Goal: Task Accomplishment & Management: Use online tool/utility

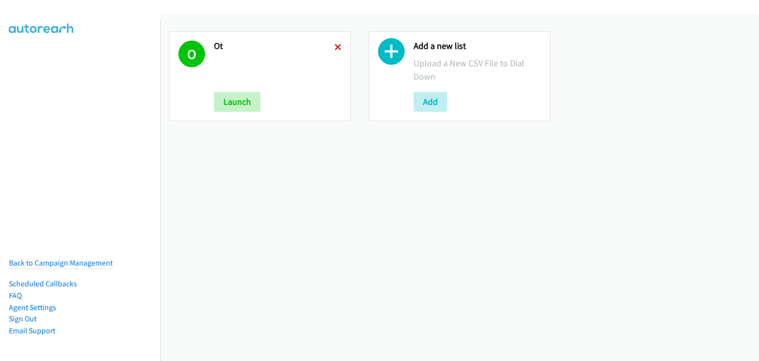
click at [335, 44] on icon at bounding box center [338, 47] width 7 height 7
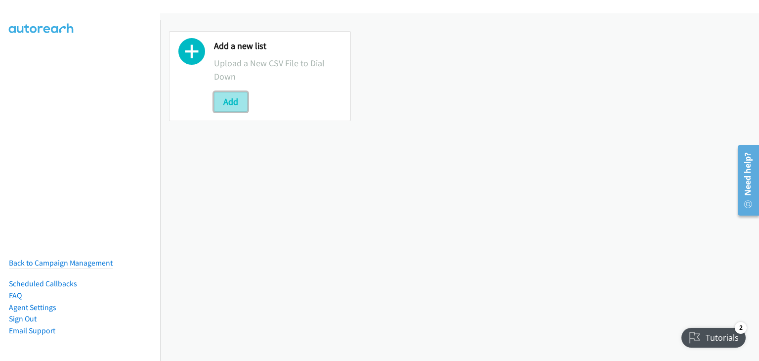
click at [233, 102] on button "Add" at bounding box center [231, 102] width 34 height 20
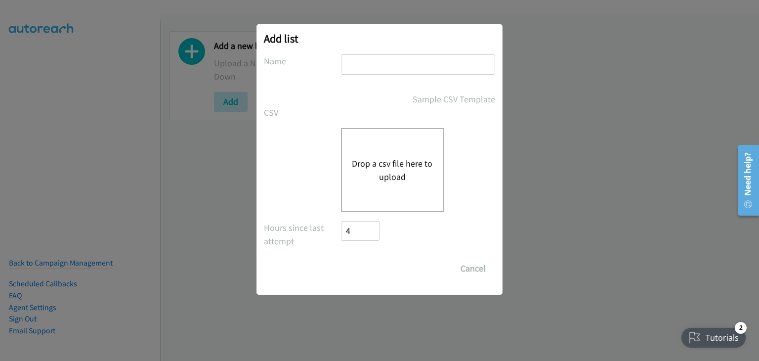
click at [370, 55] on input "text" at bounding box center [418, 64] width 154 height 20
click at [397, 61] on input "text" at bounding box center [418, 64] width 154 height 20
click at [381, 67] on input "text" at bounding box center [418, 64] width 154 height 20
type input "Morning Camp"
click at [371, 153] on div "Drop a csv file here to upload" at bounding box center [392, 170] width 103 height 84
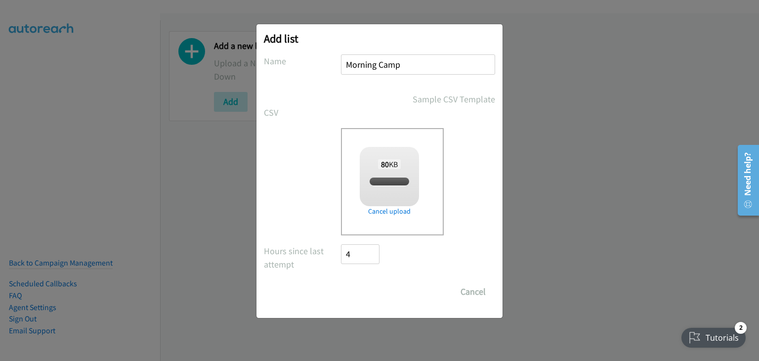
checkbox input "true"
click at [373, 290] on input "Save List" at bounding box center [367, 292] width 52 height 20
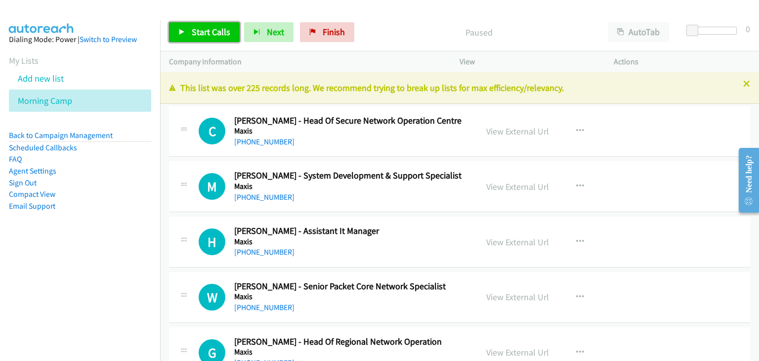
click at [194, 24] on link "Start Calls" at bounding box center [204, 32] width 71 height 20
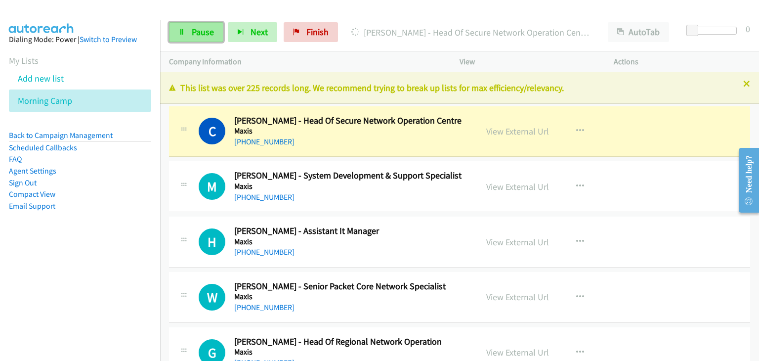
click at [169, 33] on link "Pause" at bounding box center [196, 32] width 54 height 20
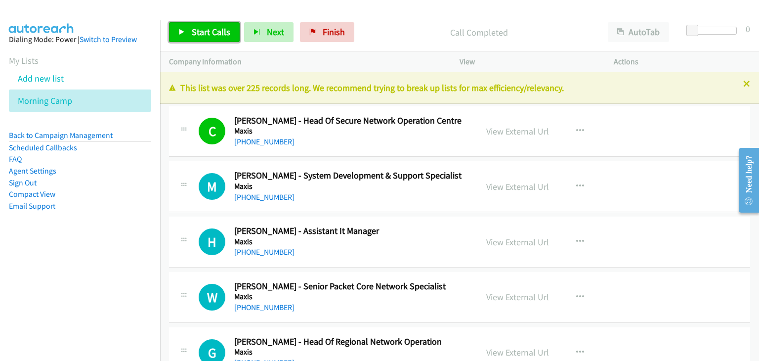
click at [214, 35] on span "Start Calls" at bounding box center [211, 31] width 39 height 11
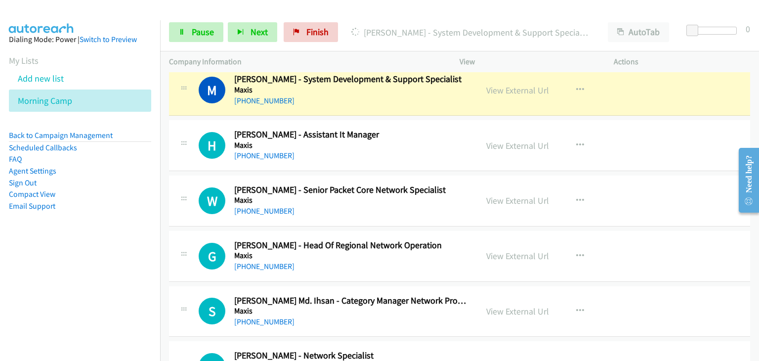
scroll to position [99, 0]
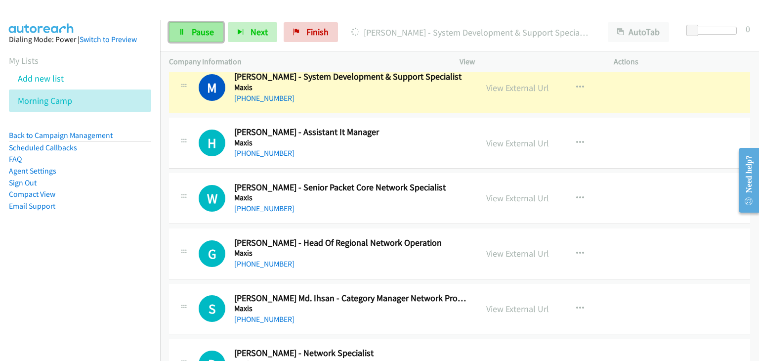
click at [189, 27] on link "Pause" at bounding box center [196, 32] width 54 height 20
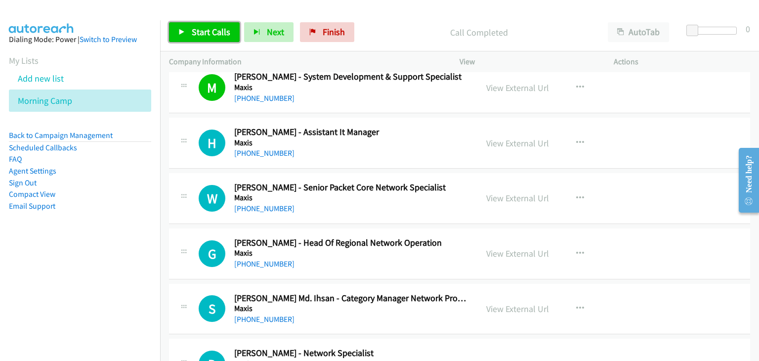
click at [190, 39] on link "Start Calls" at bounding box center [204, 32] width 71 height 20
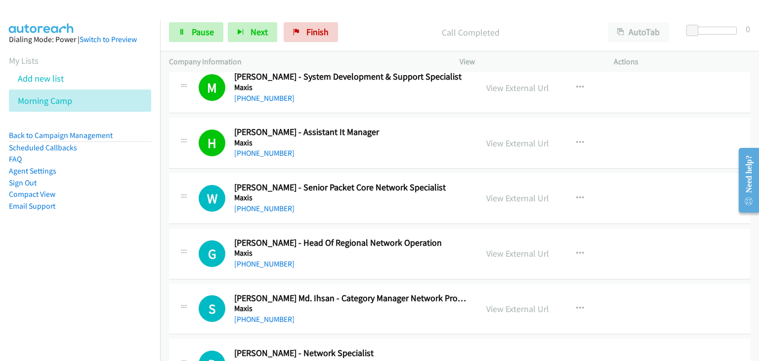
scroll to position [198, 0]
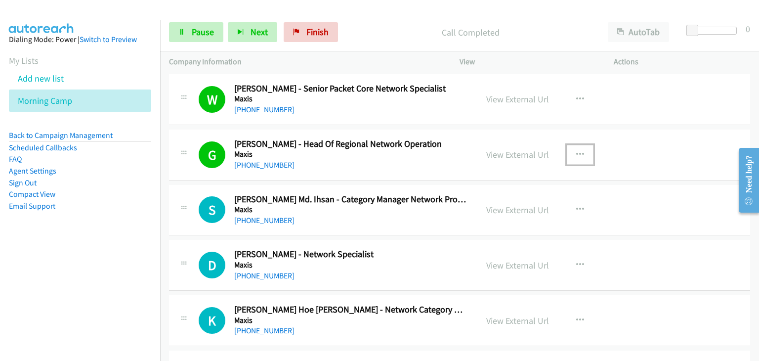
drag, startPoint x: 577, startPoint y: 151, endPoint x: 574, endPoint y: 183, distance: 32.3
click at [577, 152] on icon "button" at bounding box center [580, 155] width 8 height 8
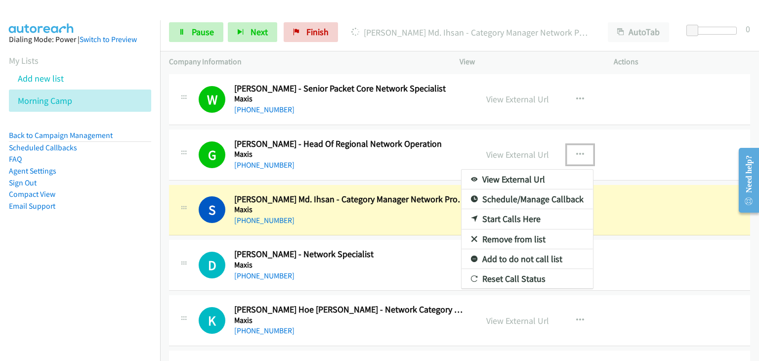
click at [575, 154] on div at bounding box center [379, 180] width 759 height 361
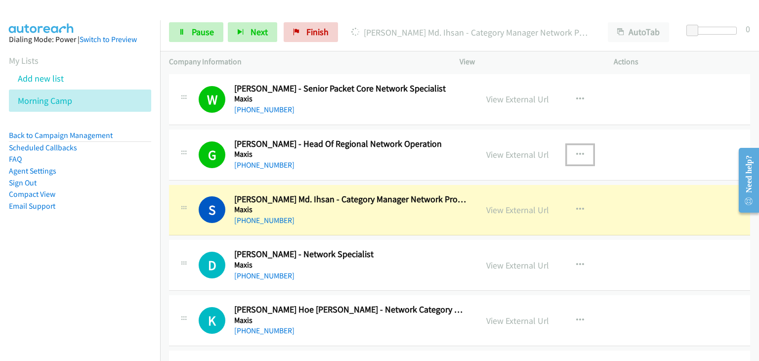
click at [576, 155] on icon "button" at bounding box center [580, 155] width 8 height 8
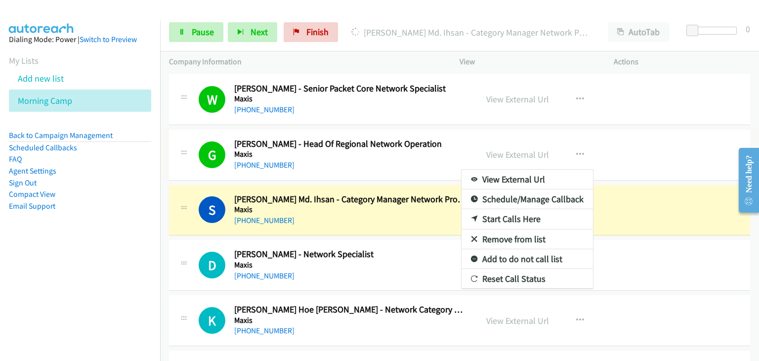
click at [550, 241] on link "Remove from list" at bounding box center [528, 239] width 132 height 20
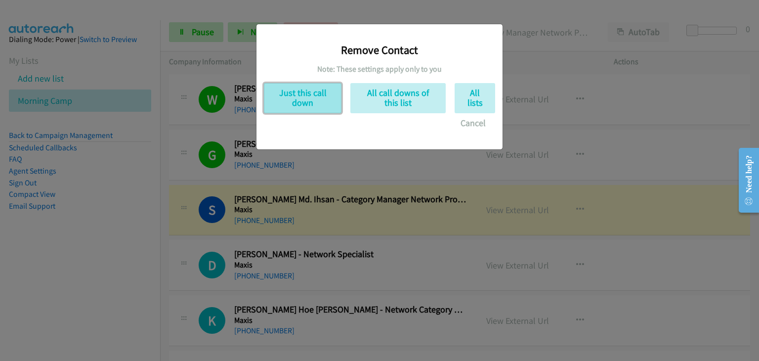
click at [296, 106] on button "Just this call down" at bounding box center [303, 98] width 78 height 30
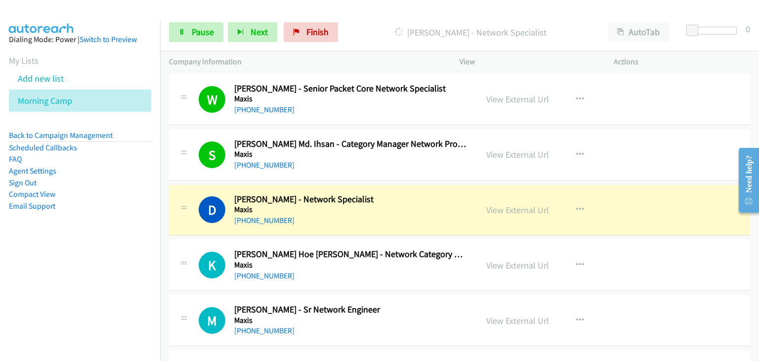
drag, startPoint x: 705, startPoint y: 248, endPoint x: 676, endPoint y: 244, distance: 28.9
click at [192, 32] on span "Pause" at bounding box center [203, 31] width 22 height 11
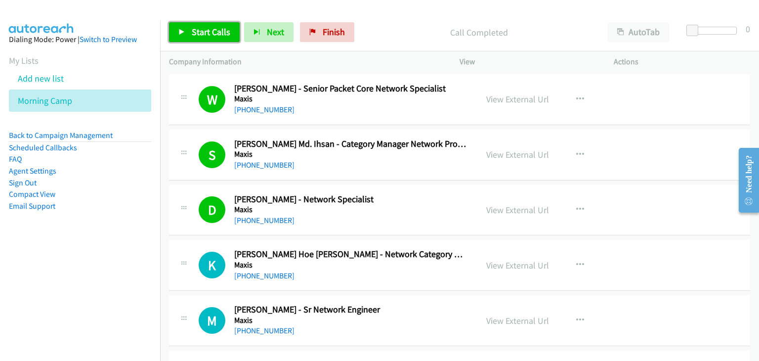
click at [193, 29] on span "Start Calls" at bounding box center [211, 31] width 39 height 11
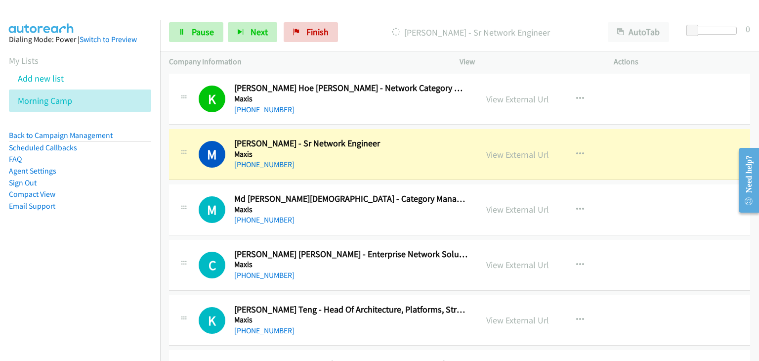
scroll to position [396, 0]
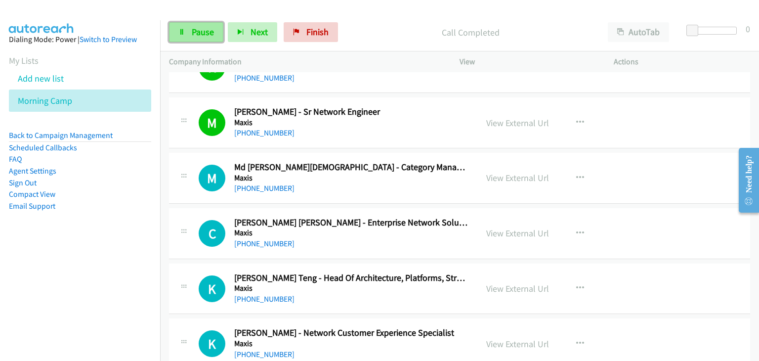
click at [207, 32] on span "Pause" at bounding box center [203, 31] width 22 height 11
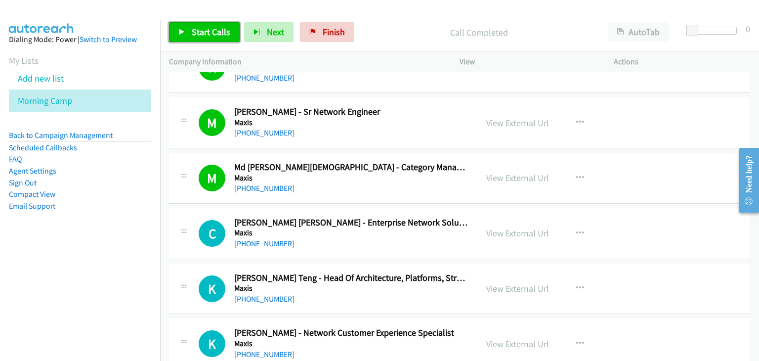
click at [190, 28] on link "Start Calls" at bounding box center [204, 32] width 71 height 20
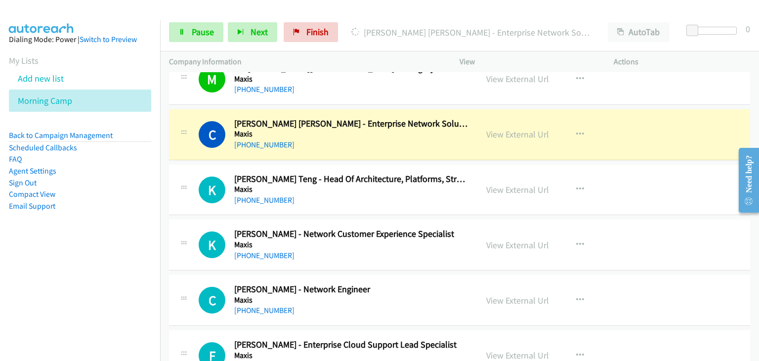
scroll to position [445, 0]
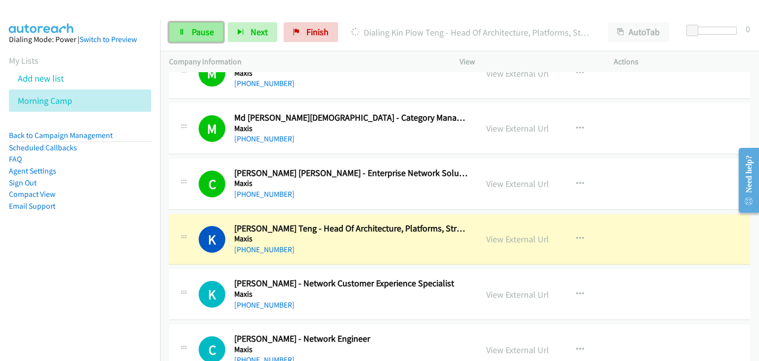
click at [203, 29] on span "Pause" at bounding box center [203, 31] width 22 height 11
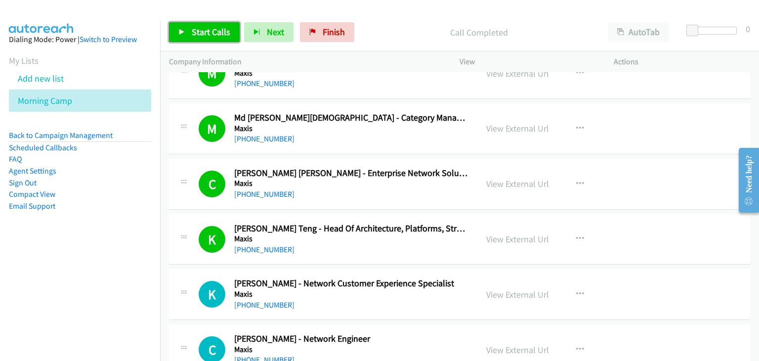
click at [194, 24] on link "Start Calls" at bounding box center [204, 32] width 71 height 20
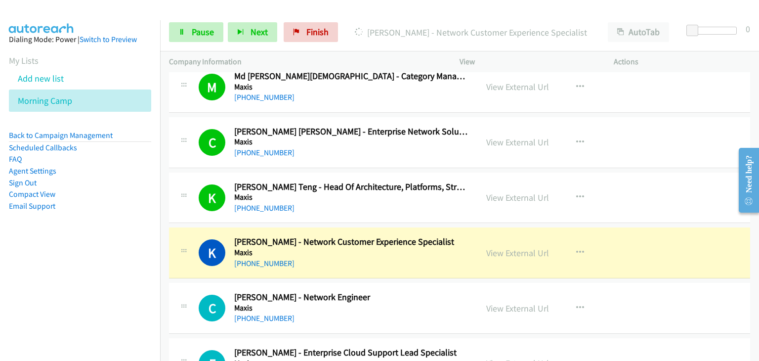
scroll to position [544, 0]
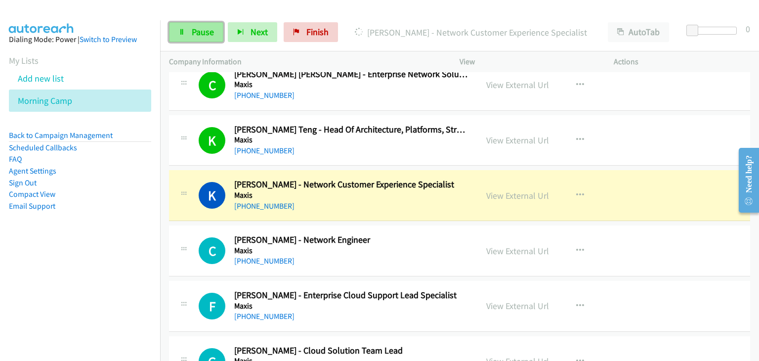
click at [193, 32] on span "Pause" at bounding box center [203, 31] width 22 height 11
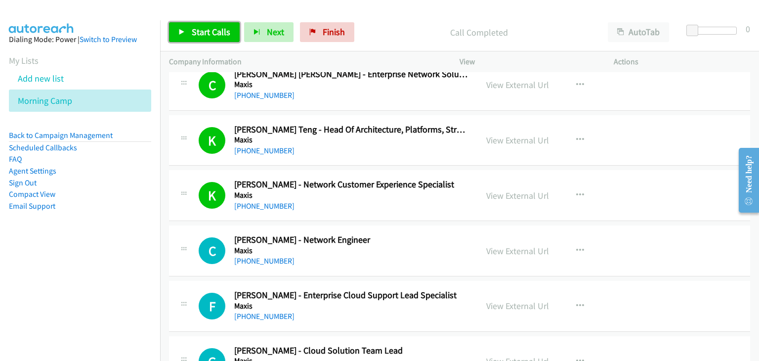
click at [185, 39] on link "Start Calls" at bounding box center [204, 32] width 71 height 20
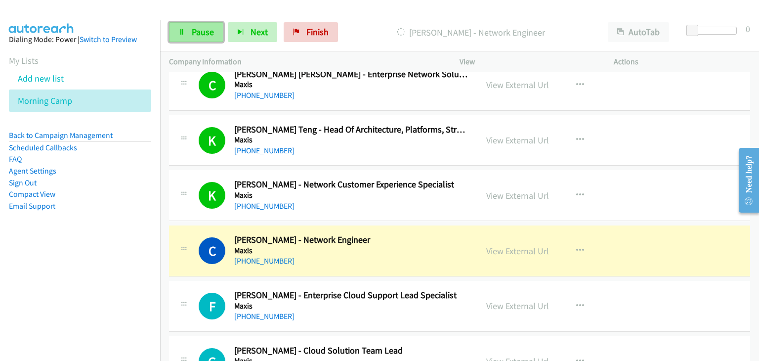
click at [182, 40] on link "Pause" at bounding box center [196, 32] width 54 height 20
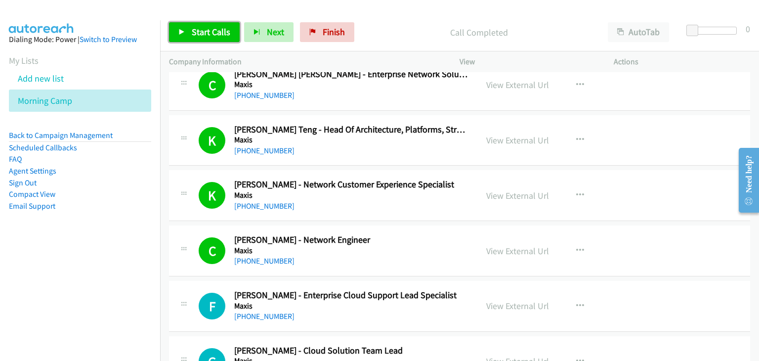
drag, startPoint x: 196, startPoint y: 24, endPoint x: 376, endPoint y: 82, distance: 189.0
click at [196, 23] on link "Start Calls" at bounding box center [204, 32] width 71 height 20
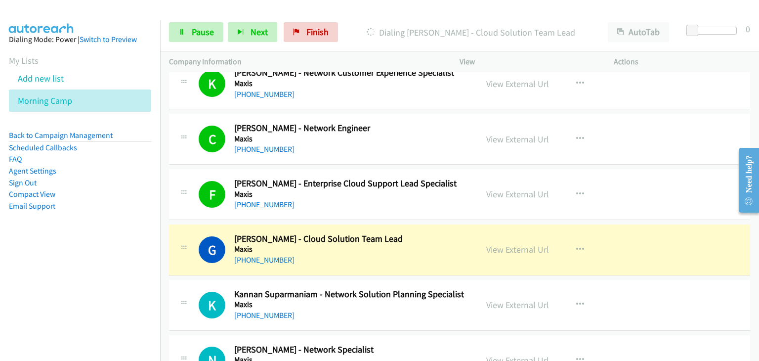
scroll to position [692, 0]
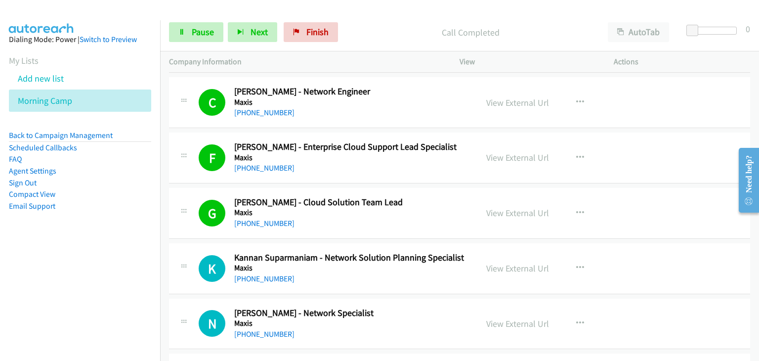
click at [674, 141] on div "F Callback Scheduled [PERSON_NAME] - Enterprise Cloud Support Lead Specialist M…" at bounding box center [459, 158] width 581 height 51
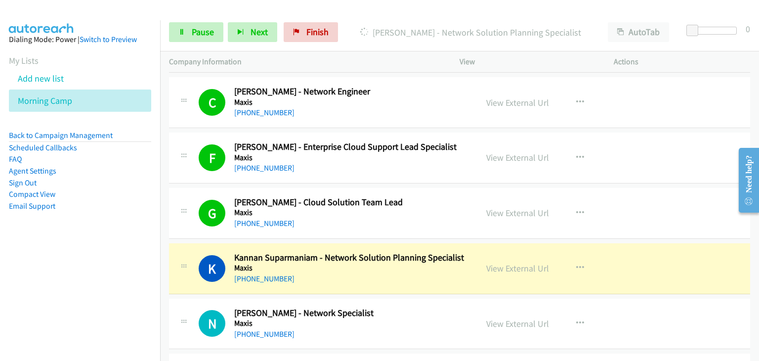
scroll to position [791, 0]
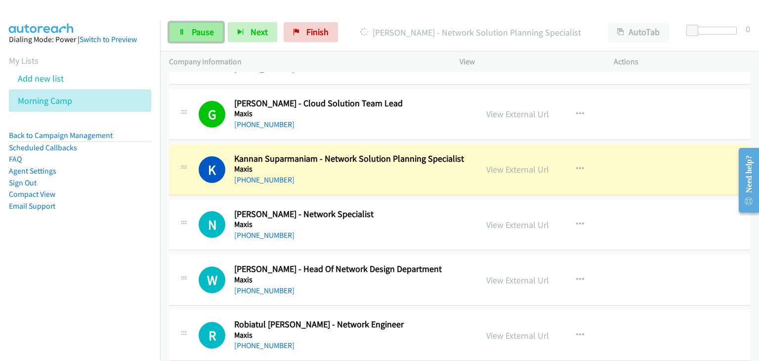
click at [201, 29] on span "Pause" at bounding box center [203, 31] width 22 height 11
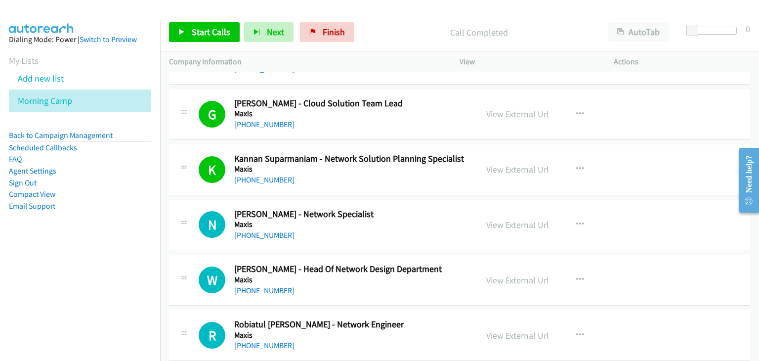
click at [195, 21] on div "Start Calls Pause Next Finish Call Completed AutoTab AutoTab 0" at bounding box center [459, 32] width 599 height 38
click at [195, 28] on span "Start Calls" at bounding box center [211, 31] width 39 height 11
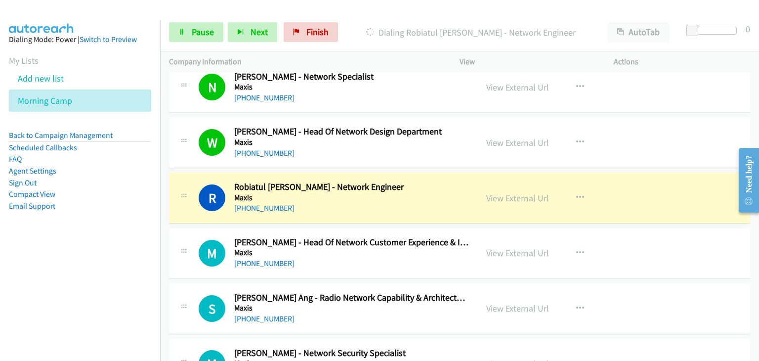
scroll to position [939, 0]
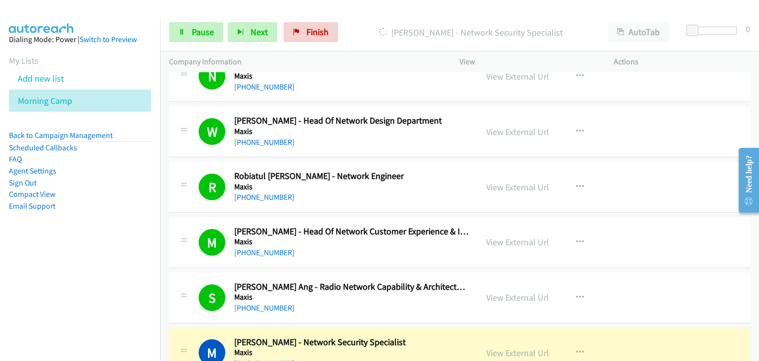
click at [686, 236] on div "M Callback Scheduled [PERSON_NAME] - Head Of Network Customer Experience & Insi…" at bounding box center [459, 242] width 581 height 51
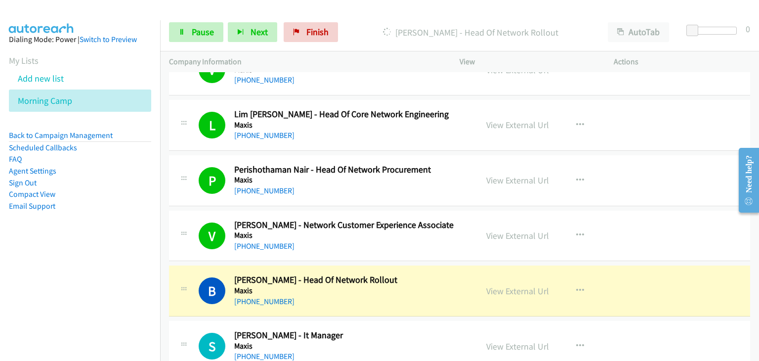
scroll to position [1384, 0]
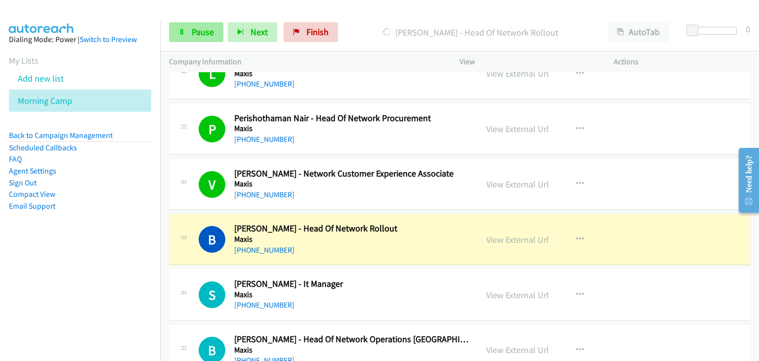
click at [169, 33] on div "Start Calls Pause Next Finish [PERSON_NAME] - Head Of Network Rollout AutoTab A…" at bounding box center [459, 32] width 599 height 38
click at [183, 35] on icon at bounding box center [181, 32] width 7 height 7
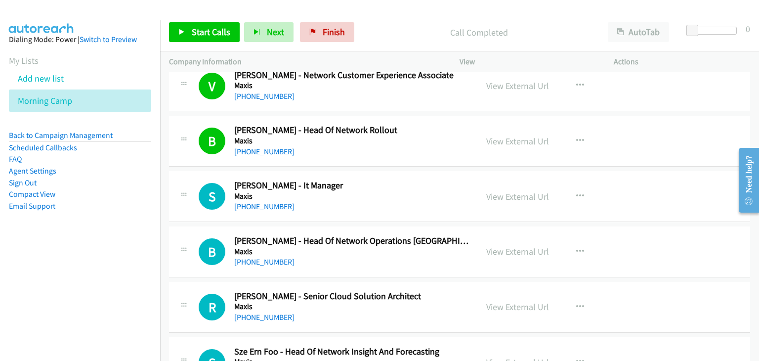
scroll to position [1483, 0]
click at [208, 39] on link "Start Calls" at bounding box center [204, 32] width 71 height 20
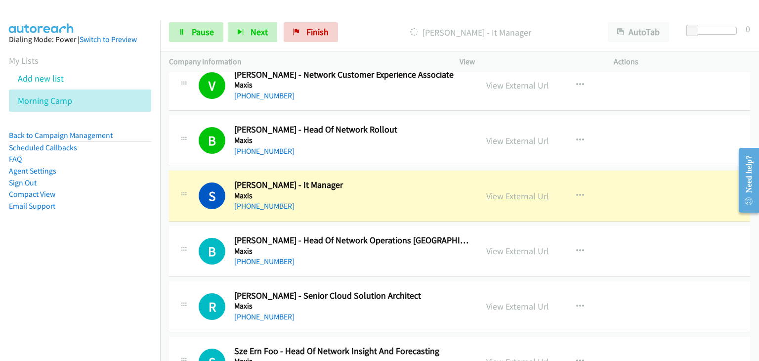
drag, startPoint x: 511, startPoint y: 190, endPoint x: 516, endPoint y: 197, distance: 8.4
click at [181, 40] on link "Pause" at bounding box center [196, 32] width 54 height 20
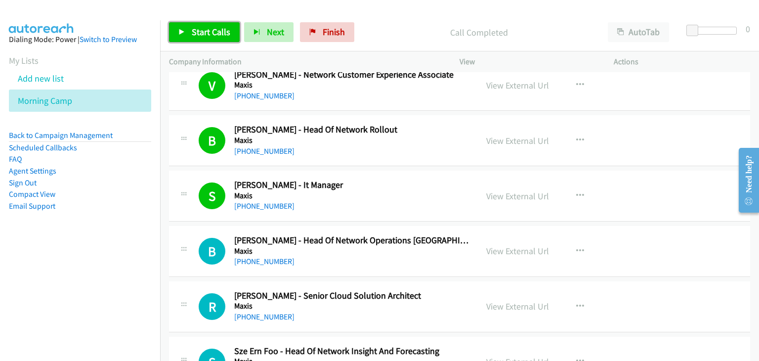
click at [228, 31] on span "Start Calls" at bounding box center [211, 31] width 39 height 11
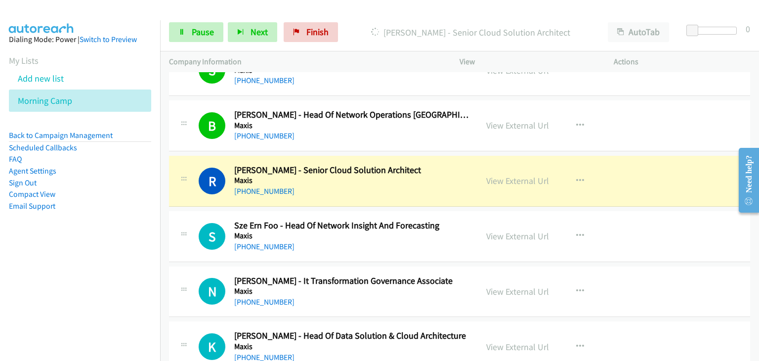
scroll to position [1632, 0]
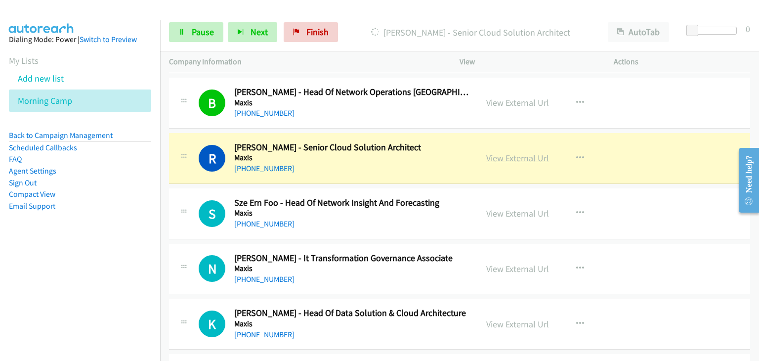
drag, startPoint x: 516, startPoint y: 153, endPoint x: 528, endPoint y: 158, distance: 12.9
click at [198, 26] on link "Pause" at bounding box center [196, 32] width 54 height 20
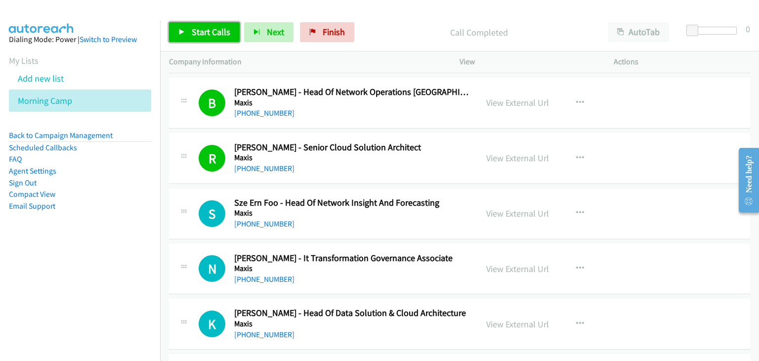
drag, startPoint x: 204, startPoint y: 34, endPoint x: 312, endPoint y: 0, distance: 113.5
click at [204, 34] on span "Start Calls" at bounding box center [211, 31] width 39 height 11
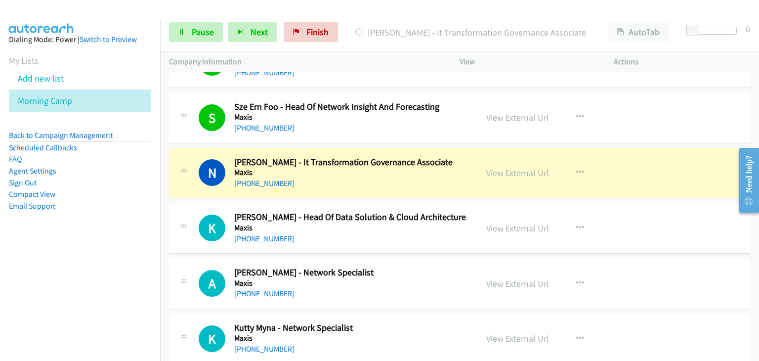
scroll to position [1730, 0]
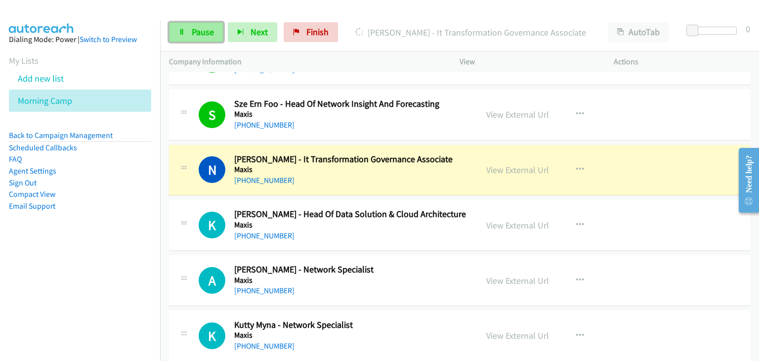
click at [196, 24] on link "Pause" at bounding box center [196, 32] width 54 height 20
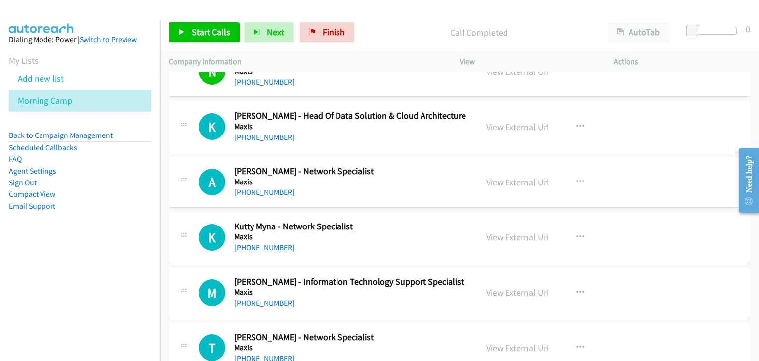
scroll to position [1829, 0]
click at [206, 31] on span "Start Calls" at bounding box center [211, 31] width 39 height 11
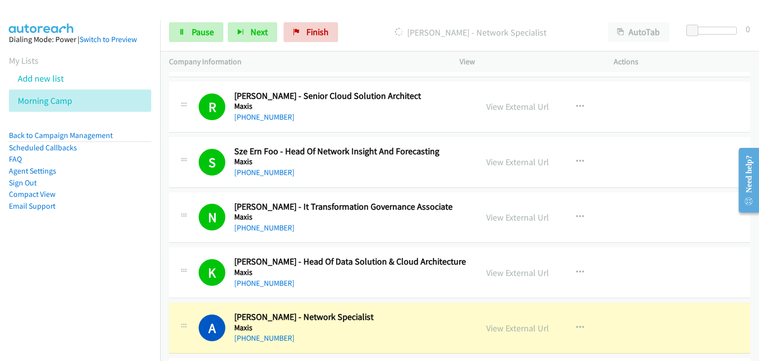
scroll to position [1681, 0]
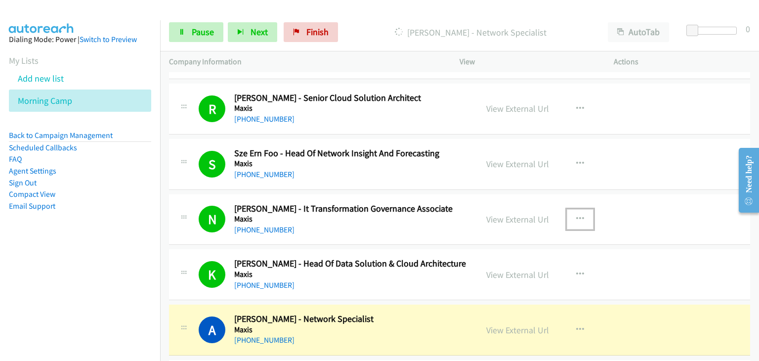
click at [576, 215] on icon "button" at bounding box center [580, 219] width 8 height 8
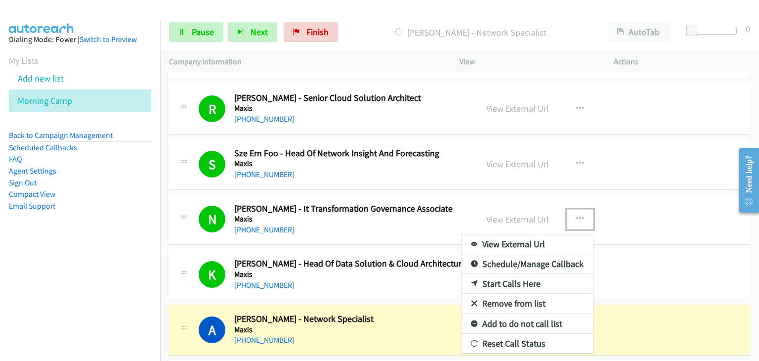
click at [506, 297] on link "Remove from list" at bounding box center [528, 304] width 132 height 20
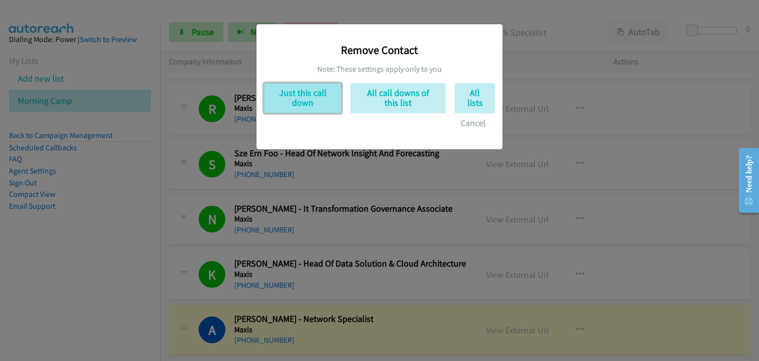
click at [309, 97] on button "Just this call down" at bounding box center [303, 98] width 78 height 30
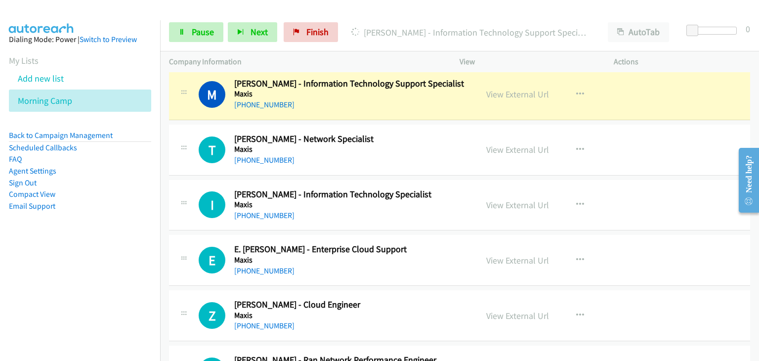
scroll to position [1978, 0]
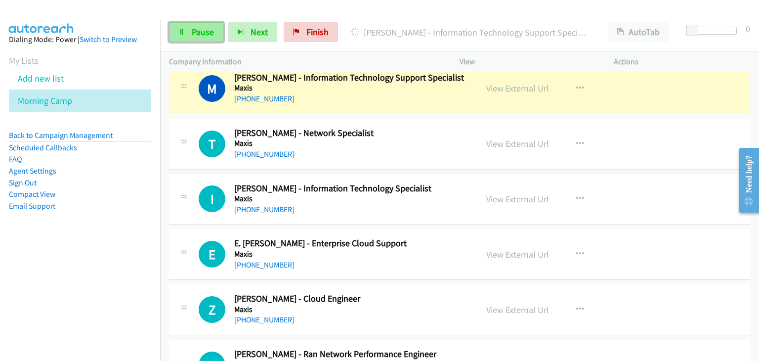
click at [184, 30] on icon at bounding box center [181, 32] width 7 height 7
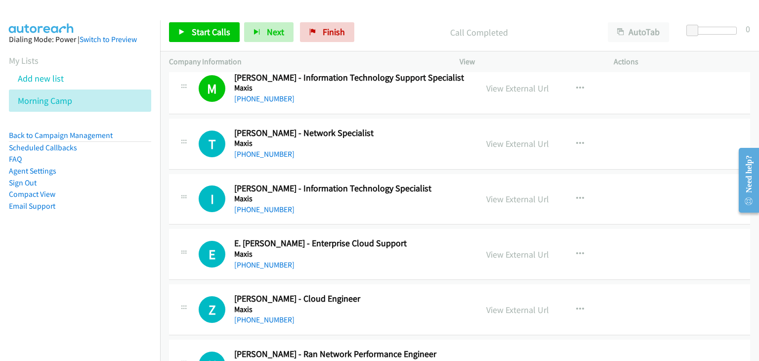
click at [197, 21] on div "Start Calls Pause Next Finish Call Completed AutoTab AutoTab 0" at bounding box center [459, 32] width 599 height 38
click at [202, 31] on span "Start Calls" at bounding box center [211, 31] width 39 height 11
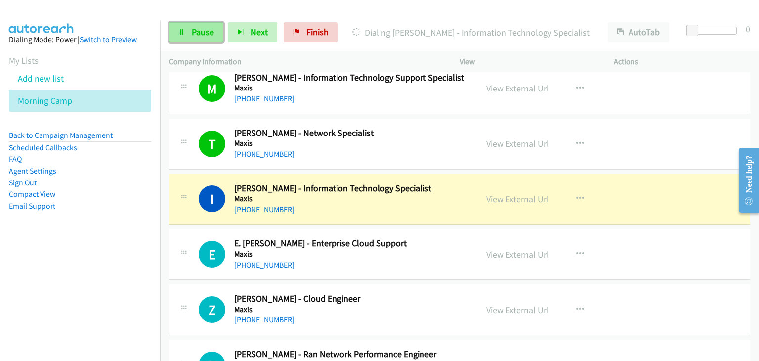
drag, startPoint x: 192, startPoint y: 26, endPoint x: 208, endPoint y: 26, distance: 15.8
click at [193, 26] on link "Pause" at bounding box center [196, 32] width 54 height 20
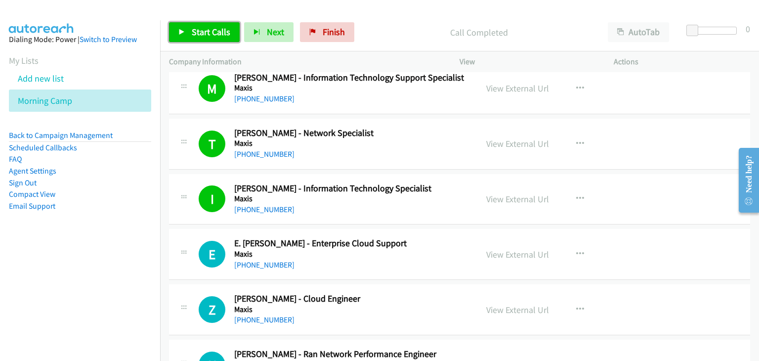
drag, startPoint x: 209, startPoint y: 28, endPoint x: 322, endPoint y: 5, distance: 116.1
click at [209, 29] on span "Start Calls" at bounding box center [211, 31] width 39 height 11
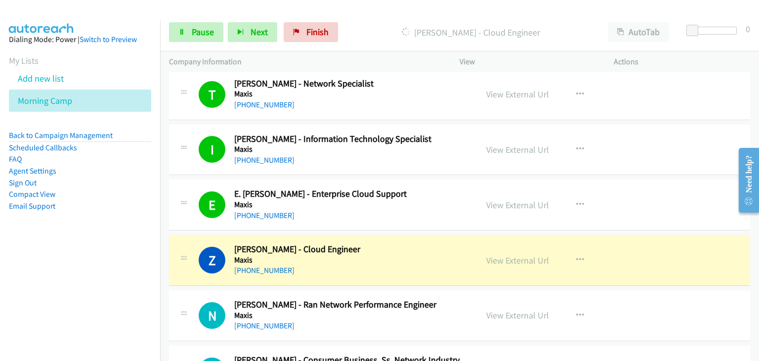
scroll to position [2077, 0]
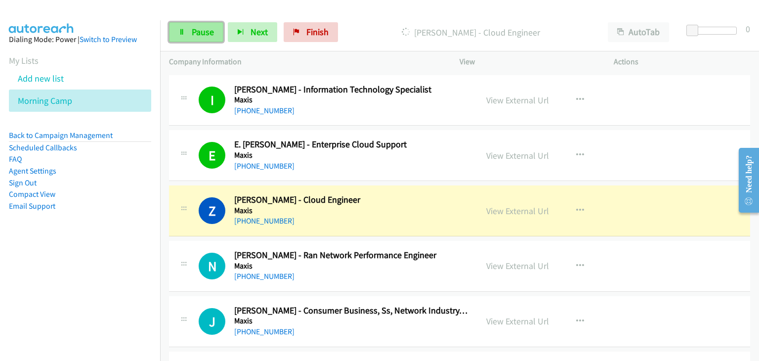
click at [181, 35] on icon at bounding box center [181, 32] width 7 height 7
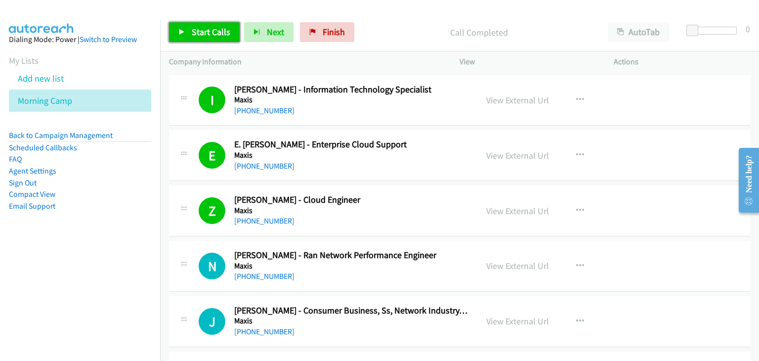
drag, startPoint x: 195, startPoint y: 27, endPoint x: 236, endPoint y: 30, distance: 41.2
click at [195, 27] on span "Start Calls" at bounding box center [211, 31] width 39 height 11
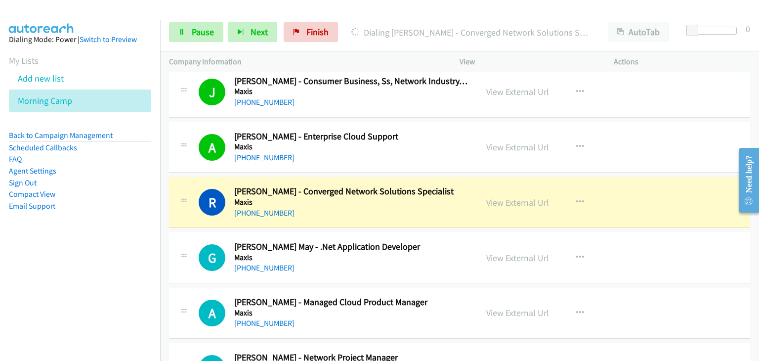
scroll to position [2324, 0]
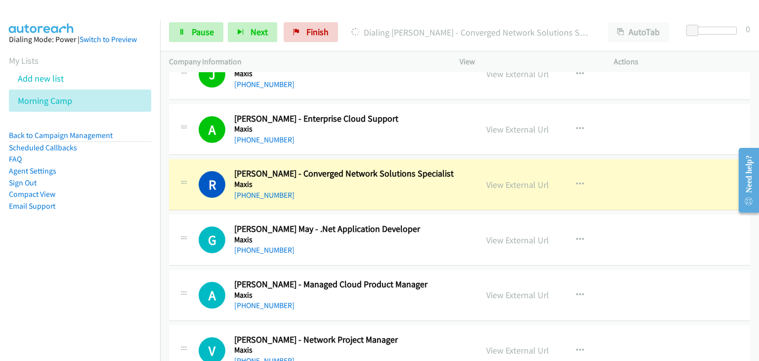
click at [186, 22] on div "Start Calls Pause Next Finish Dialing [PERSON_NAME] - Converged Network Solutio…" at bounding box center [459, 32] width 599 height 38
click at [192, 26] on link "Pause" at bounding box center [196, 32] width 54 height 20
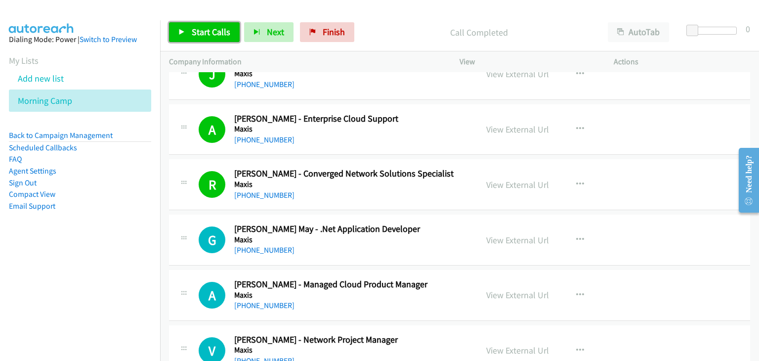
click at [225, 28] on span "Start Calls" at bounding box center [211, 31] width 39 height 11
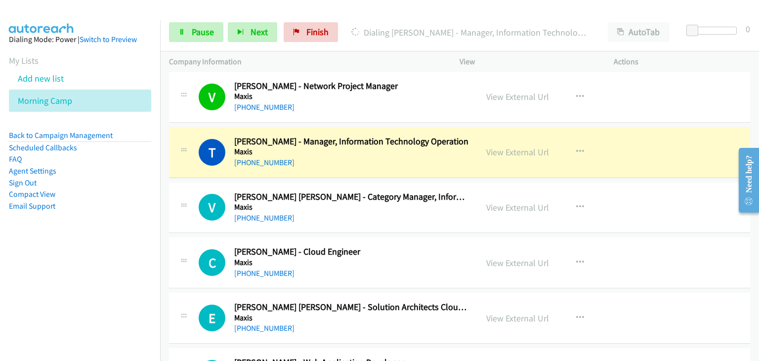
scroll to position [2522, 0]
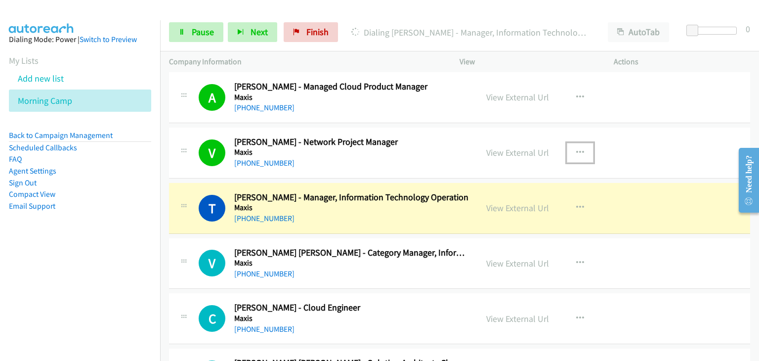
click at [579, 149] on icon "button" at bounding box center [580, 153] width 8 height 8
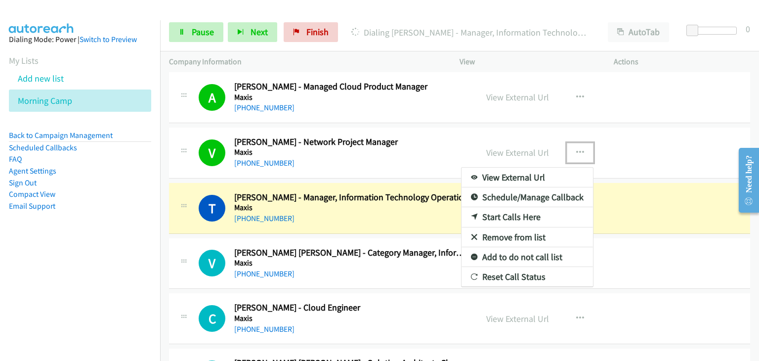
click at [502, 230] on link "Remove from list" at bounding box center [528, 237] width 132 height 20
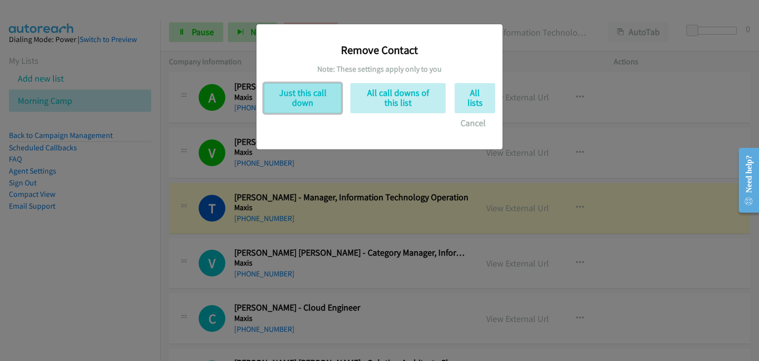
click at [289, 106] on button "Just this call down" at bounding box center [303, 98] width 78 height 30
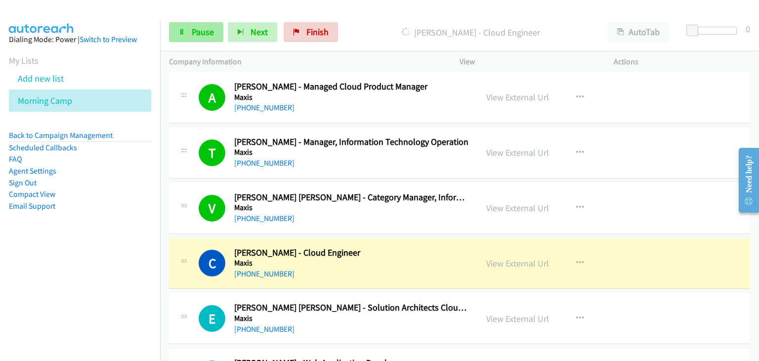
click at [188, 22] on div "Start Calls Pause Next Finish [PERSON_NAME] - Cloud Engineer AutoTab AutoTab 0" at bounding box center [459, 32] width 599 height 38
click at [195, 32] on span "Pause" at bounding box center [203, 31] width 22 height 11
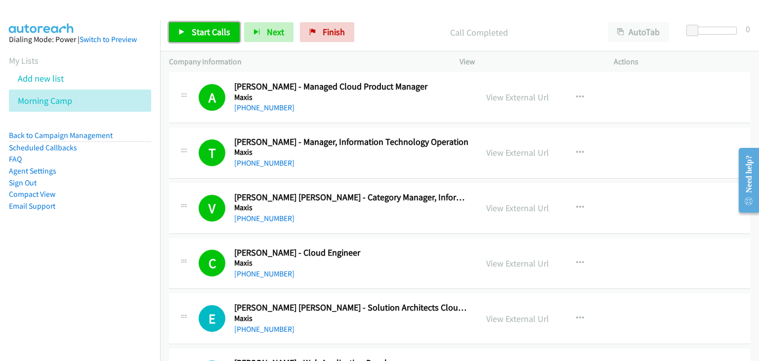
drag, startPoint x: 202, startPoint y: 29, endPoint x: 496, endPoint y: 35, distance: 294.7
click at [202, 29] on span "Start Calls" at bounding box center [211, 31] width 39 height 11
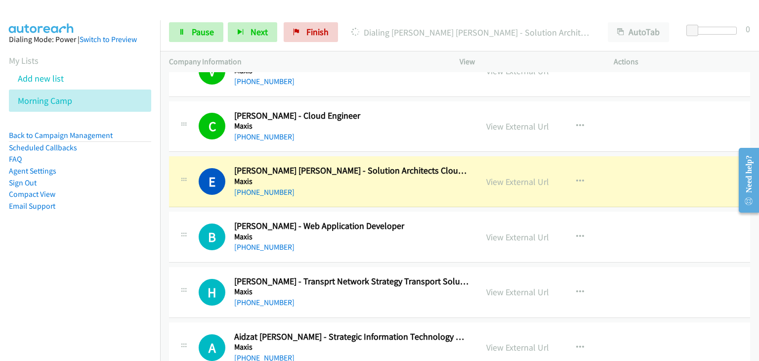
scroll to position [2670, 0]
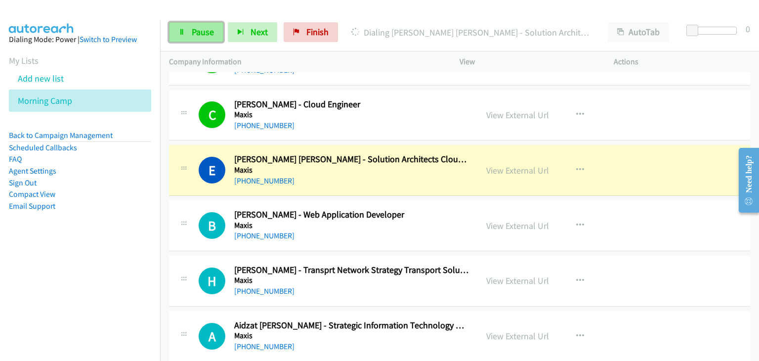
click at [190, 31] on link "Pause" at bounding box center [196, 32] width 54 height 20
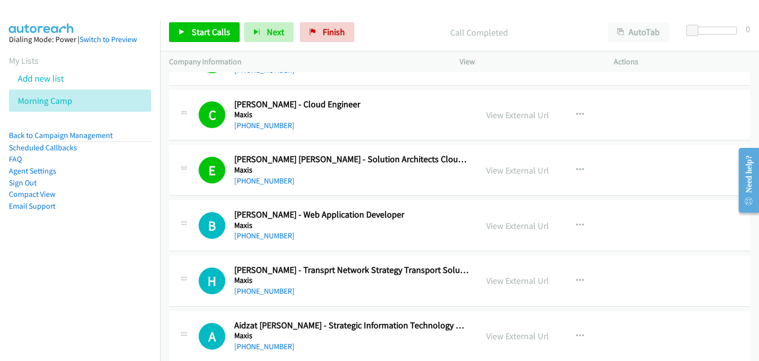
click at [160, 37] on div "Start Calls Pause Next Finish Call Completed AutoTab AutoTab 0" at bounding box center [459, 32] width 599 height 38
click at [198, 30] on span "Start Calls" at bounding box center [211, 31] width 39 height 11
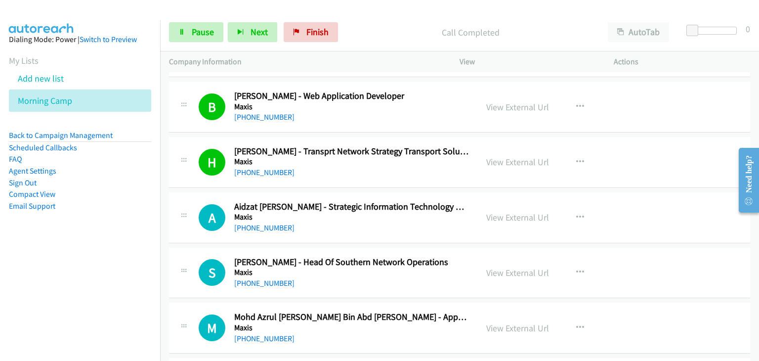
scroll to position [2818, 0]
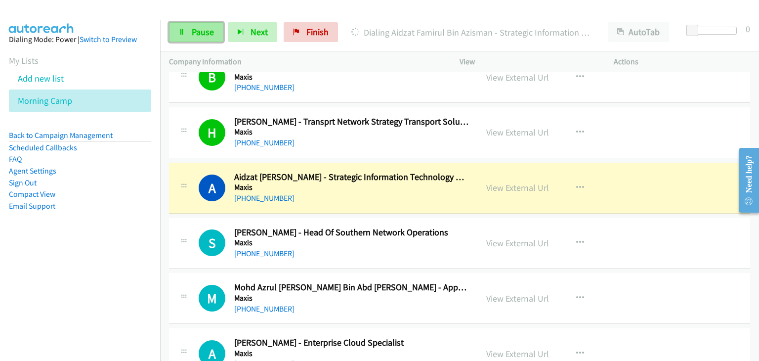
click at [200, 34] on span "Pause" at bounding box center [203, 31] width 22 height 11
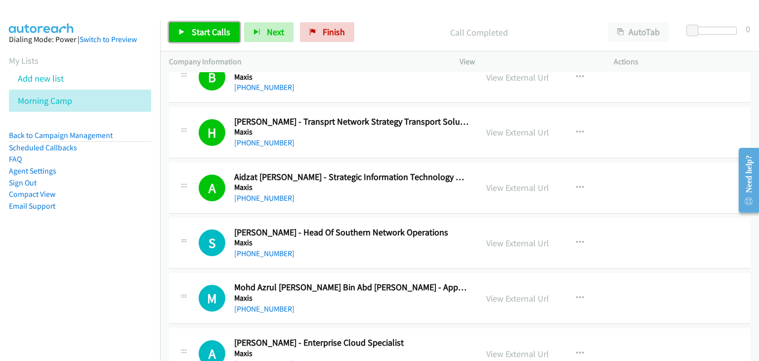
drag, startPoint x: 201, startPoint y: 36, endPoint x: 342, endPoint y: 47, distance: 141.4
click at [202, 37] on span "Start Calls" at bounding box center [211, 31] width 39 height 11
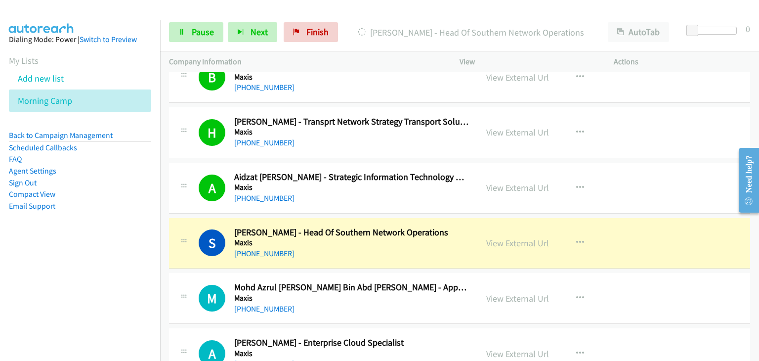
drag, startPoint x: 503, startPoint y: 236, endPoint x: 513, endPoint y: 240, distance: 10.2
drag, startPoint x: 191, startPoint y: 30, endPoint x: 335, endPoint y: 321, distance: 324.8
click at [192, 30] on span "Pause" at bounding box center [203, 31] width 22 height 11
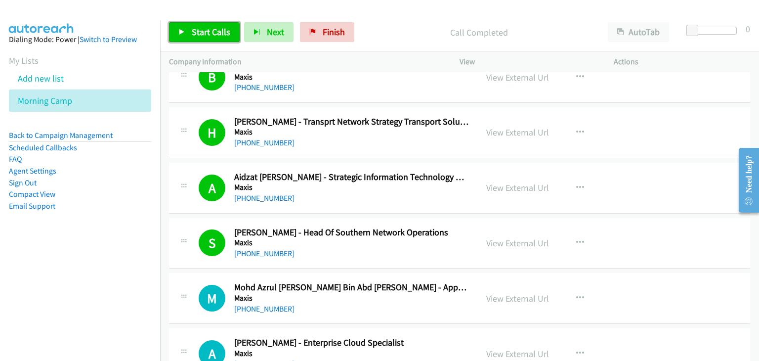
click at [200, 32] on span "Start Calls" at bounding box center [211, 31] width 39 height 11
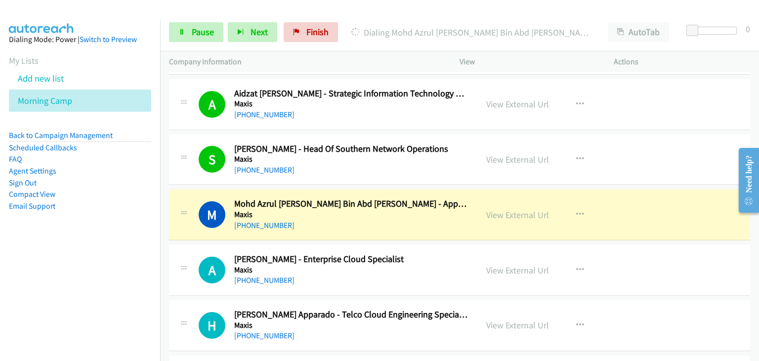
scroll to position [2917, 0]
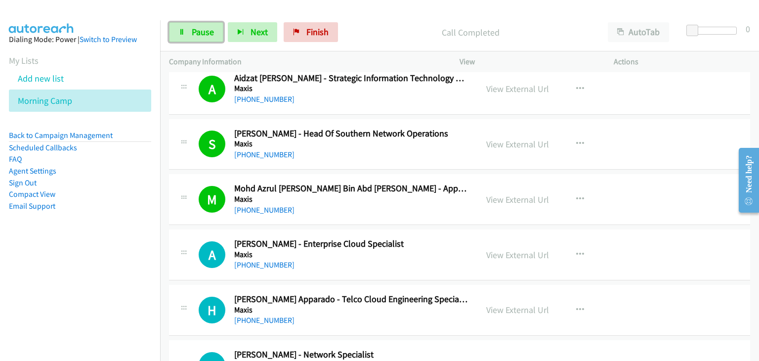
drag, startPoint x: 192, startPoint y: 36, endPoint x: 237, endPoint y: 70, distance: 56.6
click at [192, 36] on span "Pause" at bounding box center [203, 31] width 22 height 11
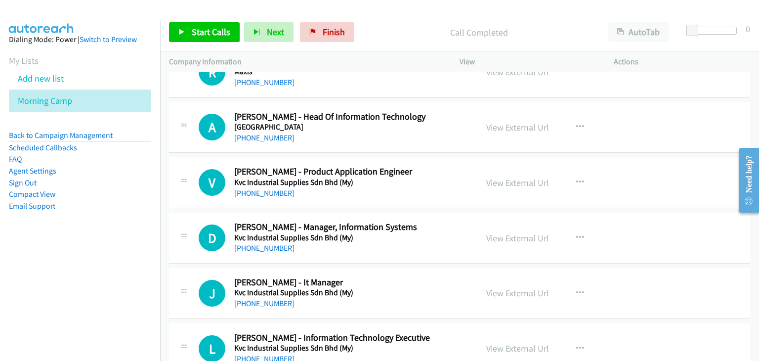
scroll to position [4351, 0]
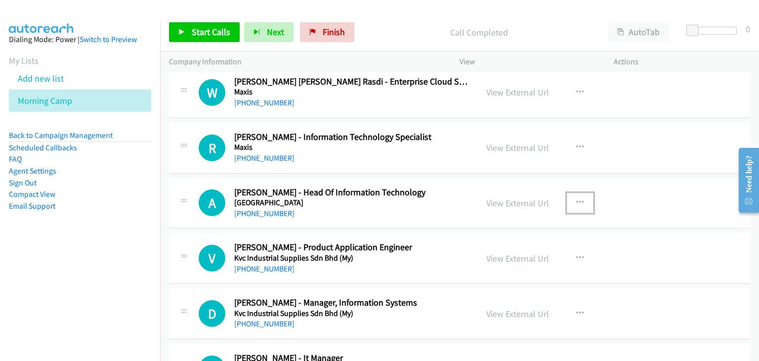
click at [576, 199] on icon "button" at bounding box center [580, 203] width 8 height 8
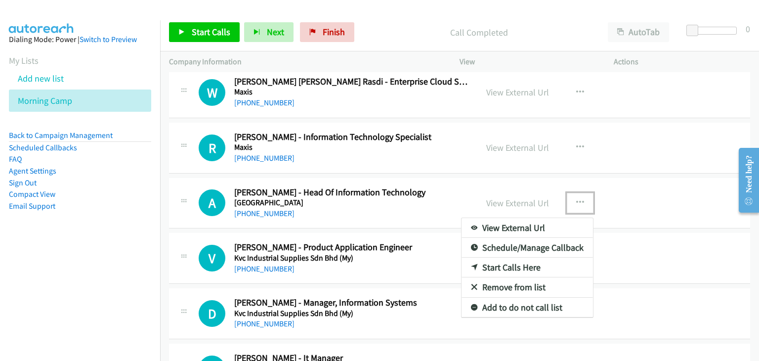
click at [511, 261] on link "Start Calls Here" at bounding box center [528, 268] width 132 height 20
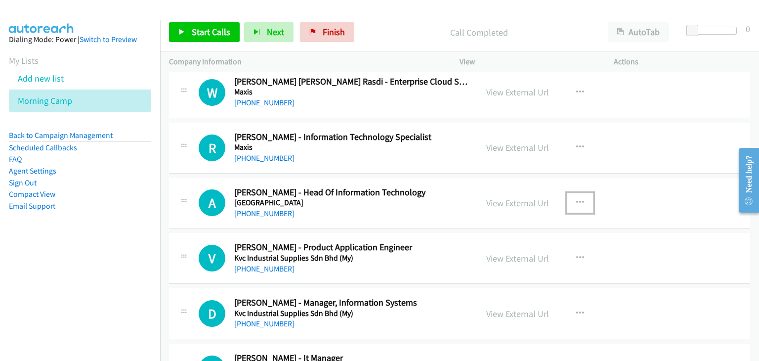
click at [570, 193] on button "button" at bounding box center [580, 203] width 27 height 20
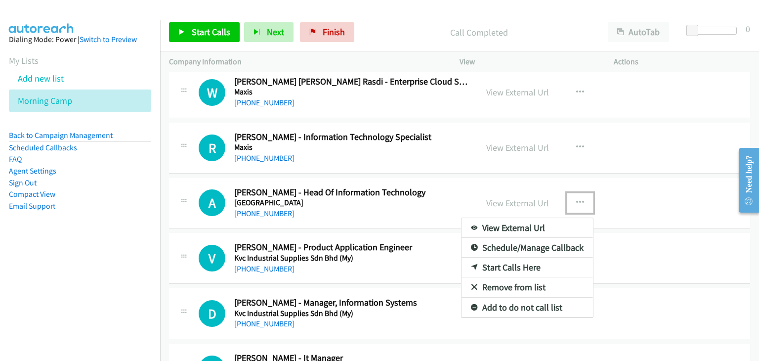
click at [502, 265] on link "Start Calls Here" at bounding box center [528, 268] width 132 height 20
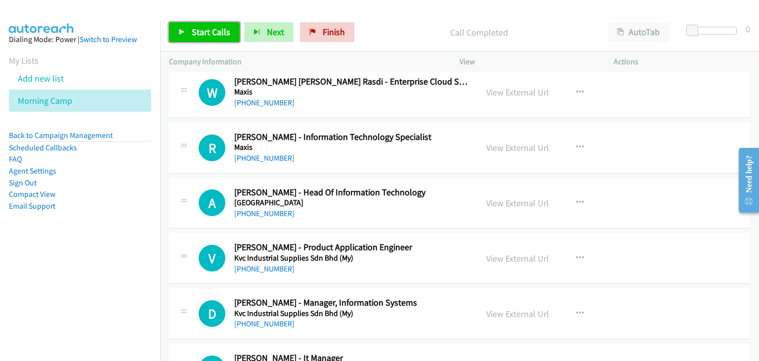
click at [214, 40] on link "Start Calls" at bounding box center [204, 32] width 71 height 20
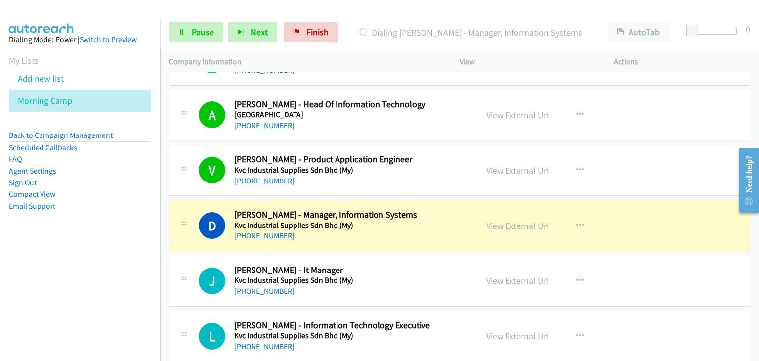
scroll to position [4450, 0]
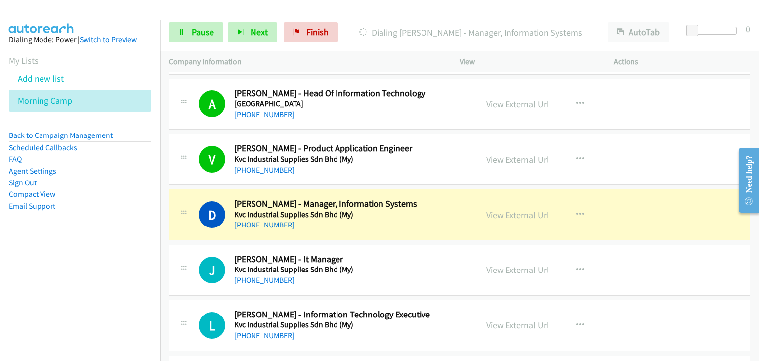
drag, startPoint x: 500, startPoint y: 207, endPoint x: 505, endPoint y: 210, distance: 5.1
click at [201, 30] on span "Pause" at bounding box center [203, 31] width 22 height 11
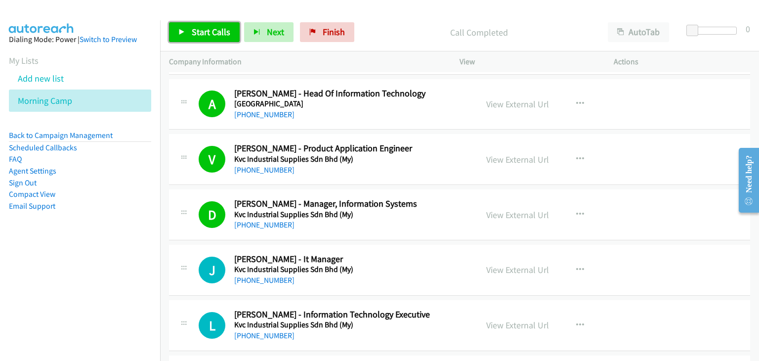
click at [202, 32] on span "Start Calls" at bounding box center [211, 31] width 39 height 11
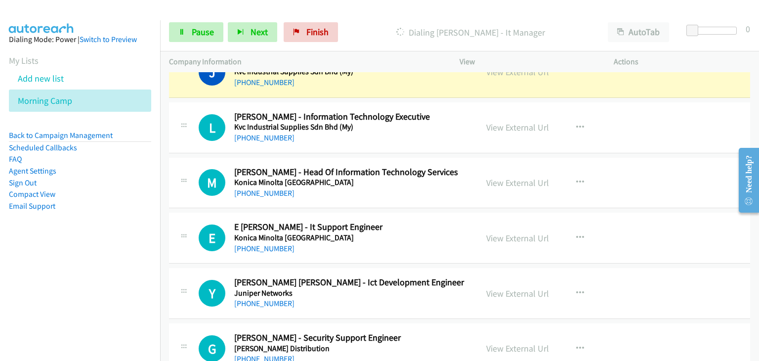
scroll to position [4549, 0]
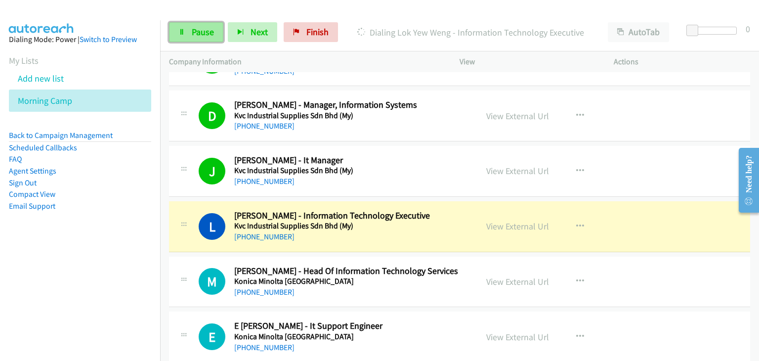
click at [200, 27] on span "Pause" at bounding box center [203, 31] width 22 height 11
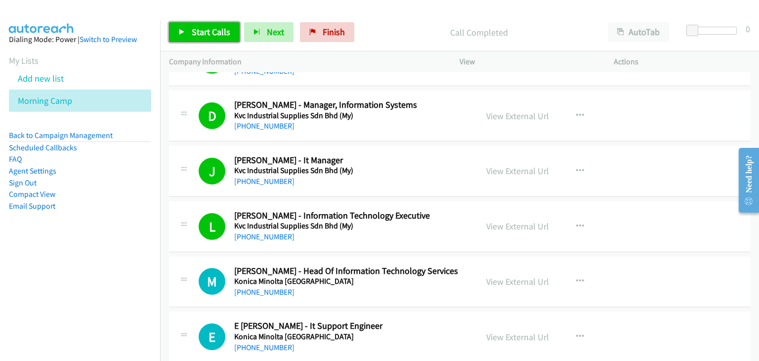
click at [206, 36] on span "Start Calls" at bounding box center [211, 31] width 39 height 11
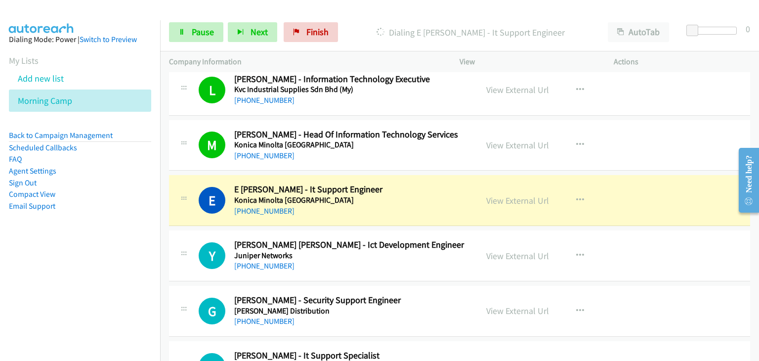
scroll to position [4697, 0]
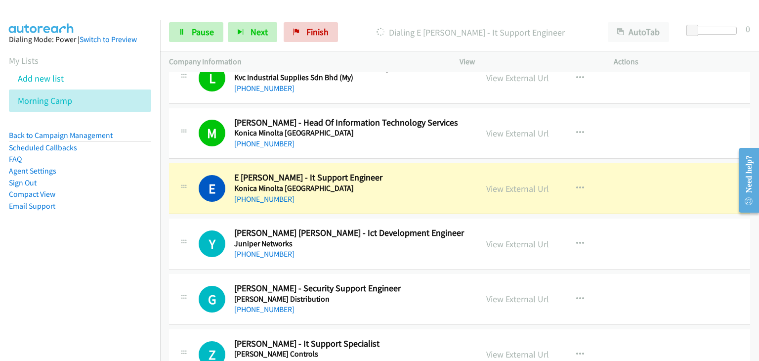
click at [224, 31] on div "Start Calls Pause Next Finish" at bounding box center [256, 32] width 174 height 20
click at [212, 31] on span "Pause" at bounding box center [203, 31] width 22 height 11
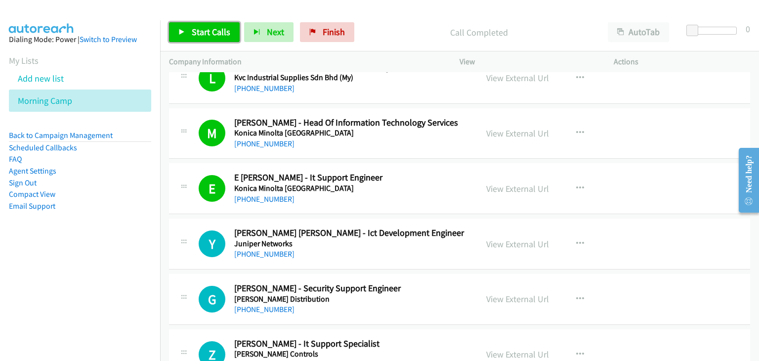
drag, startPoint x: 204, startPoint y: 28, endPoint x: 295, endPoint y: 82, distance: 105.1
click at [204, 28] on span "Start Calls" at bounding box center [211, 31] width 39 height 11
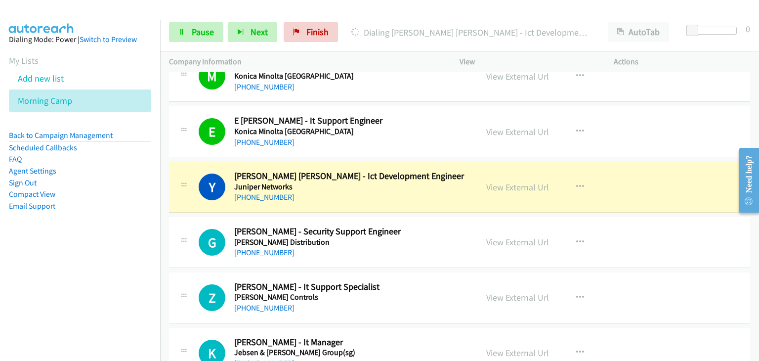
scroll to position [4796, 0]
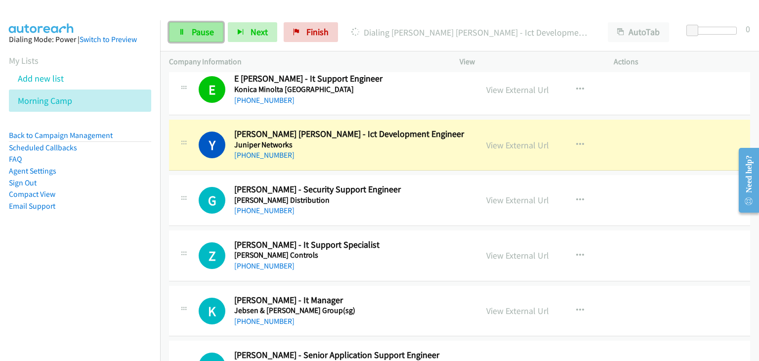
click at [192, 26] on link "Pause" at bounding box center [196, 32] width 54 height 20
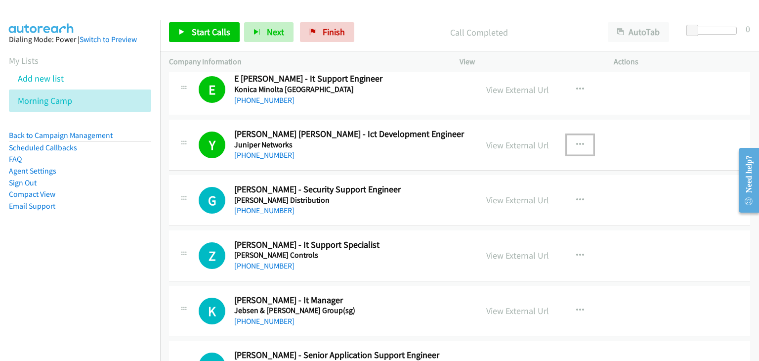
click at [575, 140] on button "button" at bounding box center [580, 145] width 27 height 20
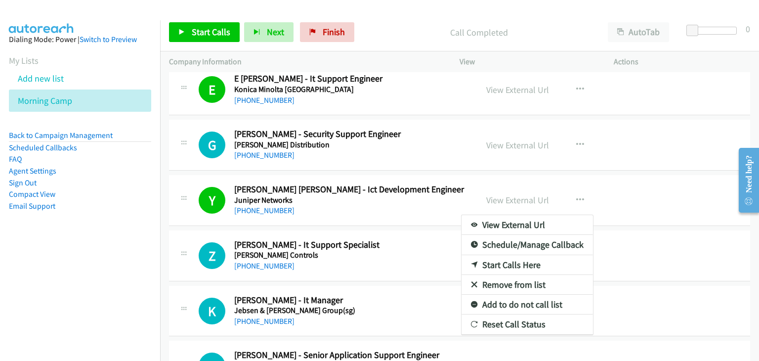
click at [495, 275] on link "Remove from list" at bounding box center [528, 285] width 132 height 20
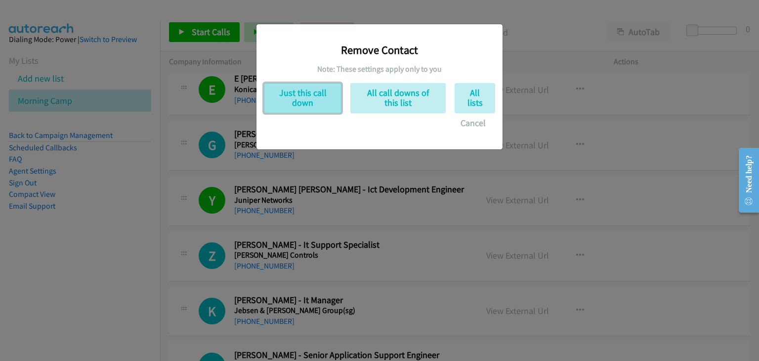
click at [307, 108] on button "Just this call down" at bounding box center [303, 98] width 78 height 30
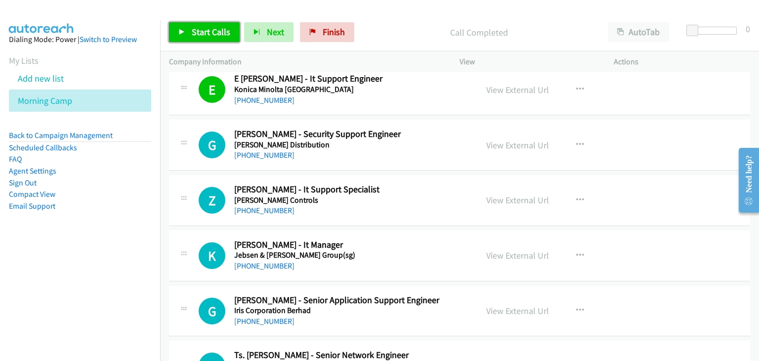
click at [197, 33] on span "Start Calls" at bounding box center [211, 31] width 39 height 11
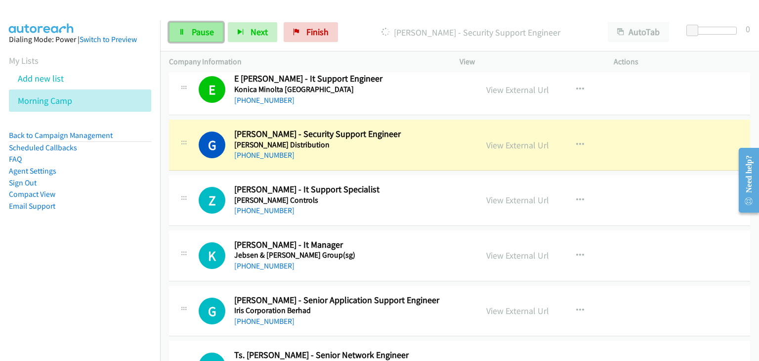
click at [194, 26] on span "Pause" at bounding box center [203, 31] width 22 height 11
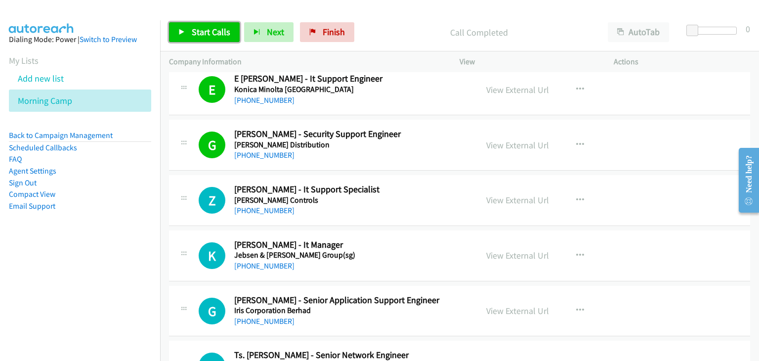
click at [194, 27] on span "Start Calls" at bounding box center [211, 31] width 39 height 11
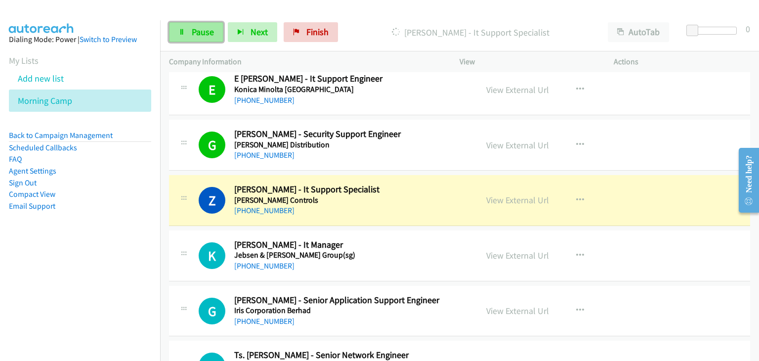
click at [175, 31] on link "Pause" at bounding box center [196, 32] width 54 height 20
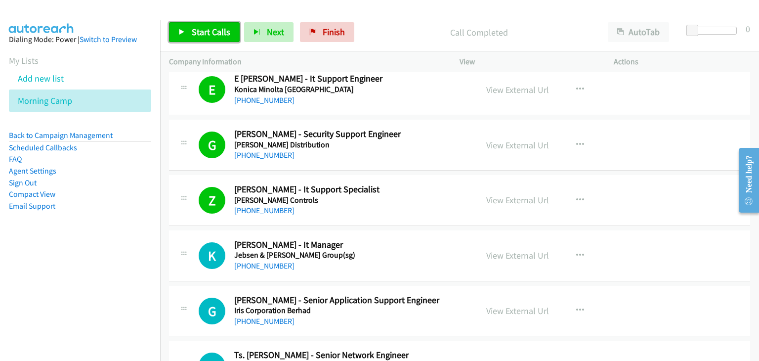
click at [182, 31] on icon at bounding box center [181, 32] width 7 height 7
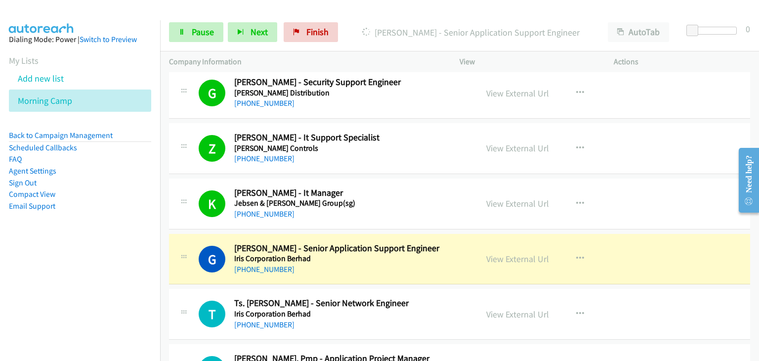
scroll to position [4895, 0]
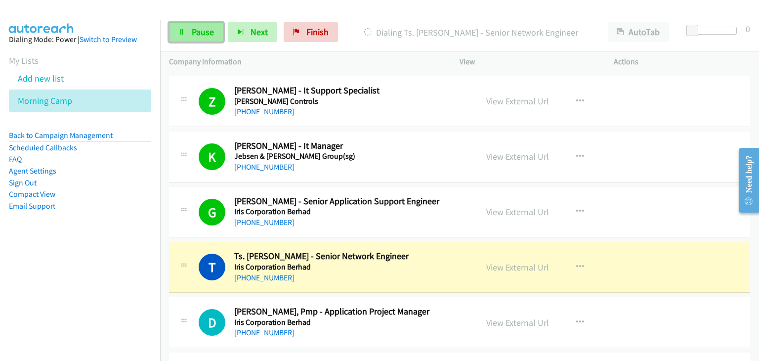
click at [196, 27] on span "Pause" at bounding box center [203, 31] width 22 height 11
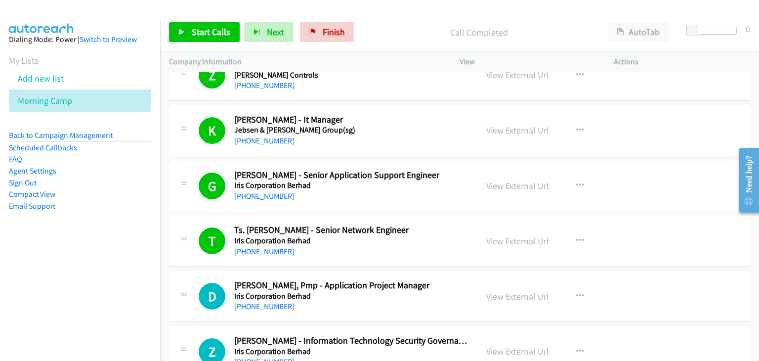
scroll to position [4944, 0]
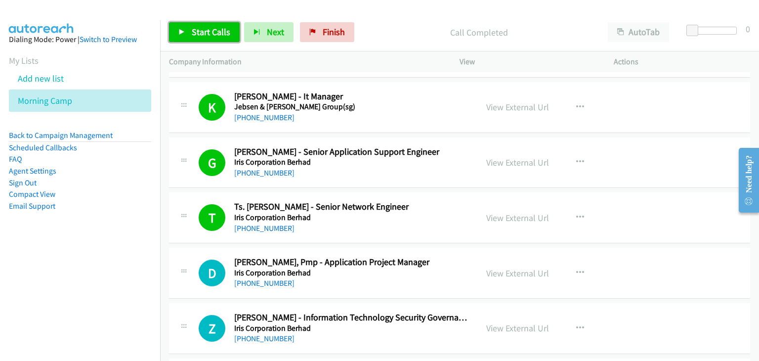
click at [186, 34] on link "Start Calls" at bounding box center [204, 32] width 71 height 20
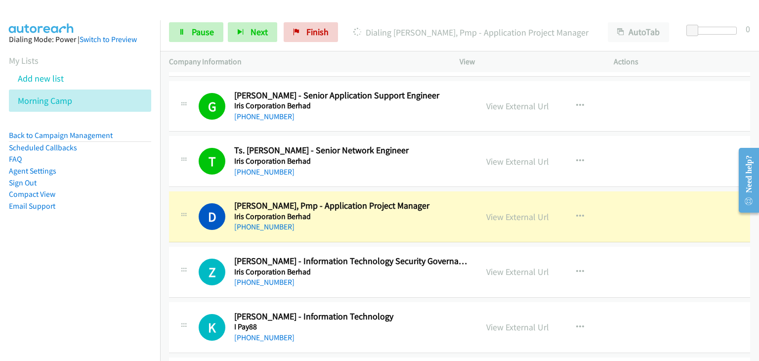
scroll to position [5043, 0]
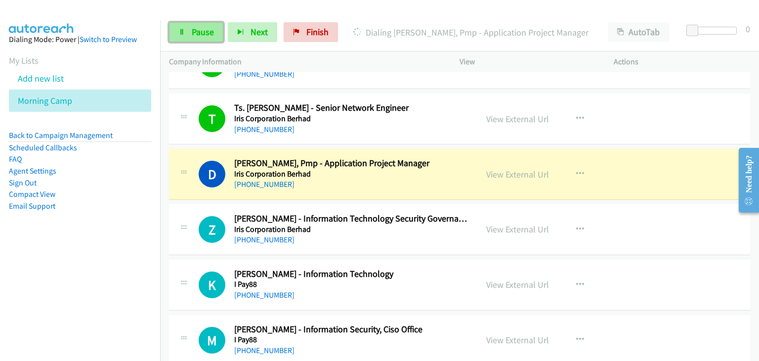
click at [204, 29] on span "Pause" at bounding box center [203, 31] width 22 height 11
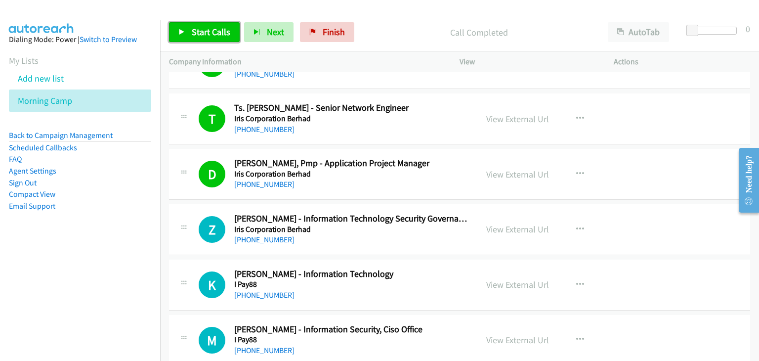
click at [200, 31] on span "Start Calls" at bounding box center [211, 31] width 39 height 11
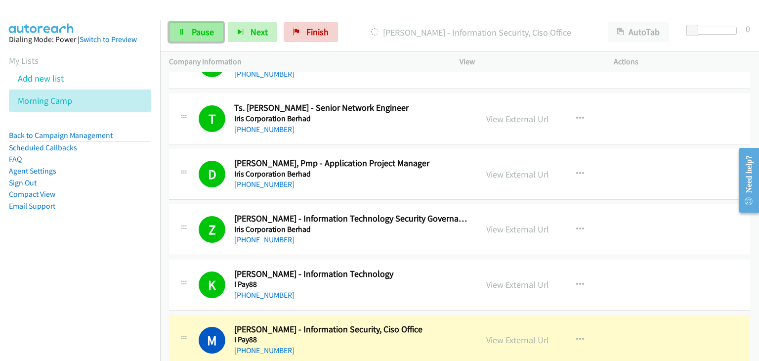
click at [196, 26] on span "Pause" at bounding box center [203, 31] width 22 height 11
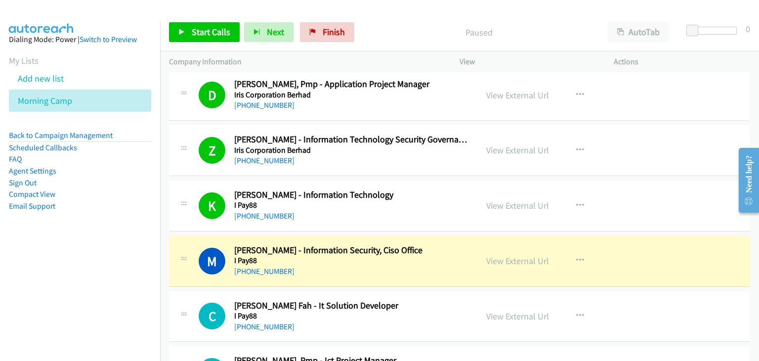
scroll to position [5142, 0]
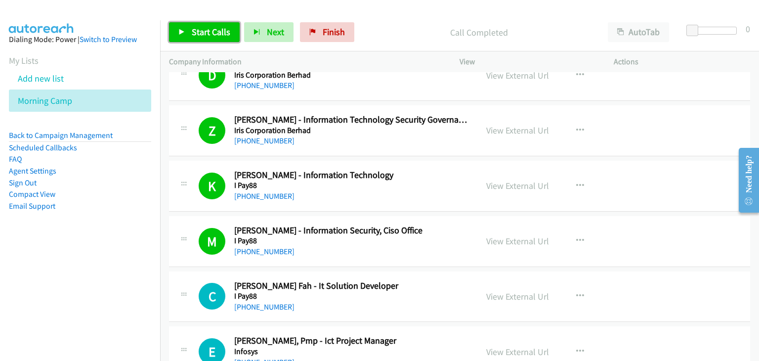
click at [210, 36] on span "Start Calls" at bounding box center [211, 31] width 39 height 11
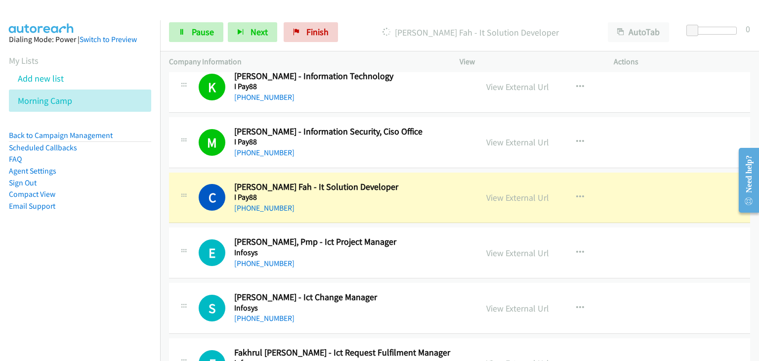
scroll to position [5340, 0]
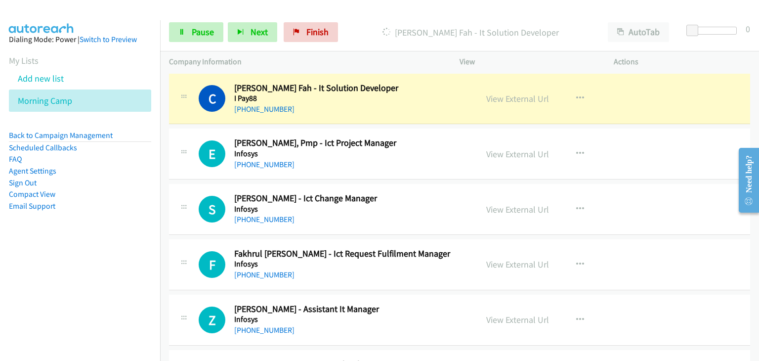
click at [162, 22] on div "Start Calls Pause Next Finish [PERSON_NAME] Fah - It Solution Developer AutoTab…" at bounding box center [459, 32] width 599 height 38
click at [179, 27] on link "Pause" at bounding box center [196, 32] width 54 height 20
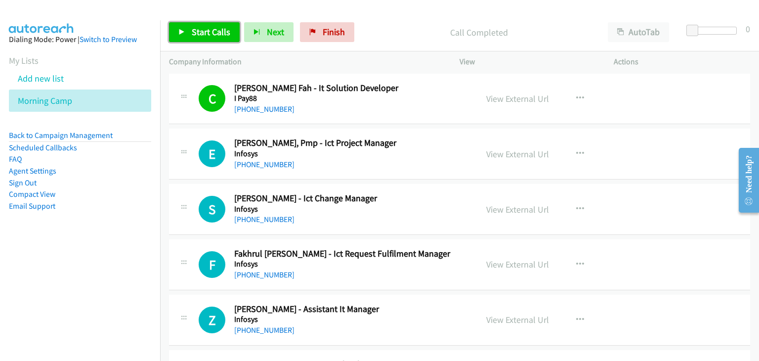
click at [190, 28] on link "Start Calls" at bounding box center [204, 32] width 71 height 20
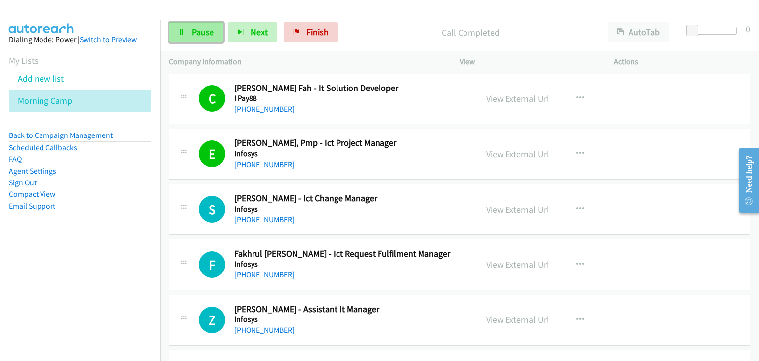
click at [178, 30] on icon at bounding box center [181, 32] width 7 height 7
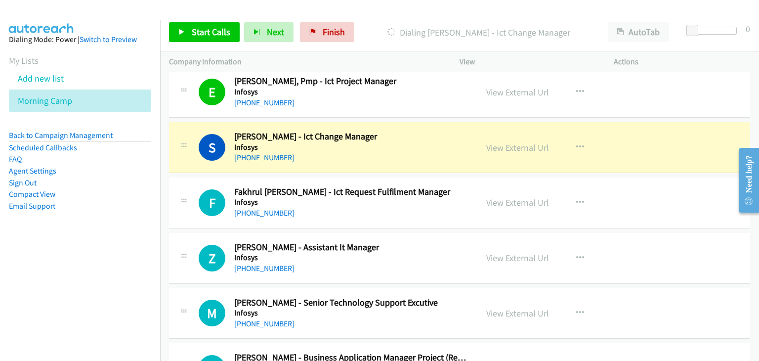
scroll to position [5439, 0]
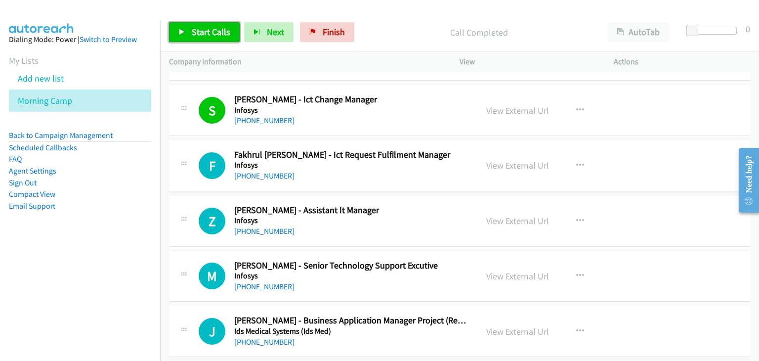
click at [200, 24] on link "Start Calls" at bounding box center [204, 32] width 71 height 20
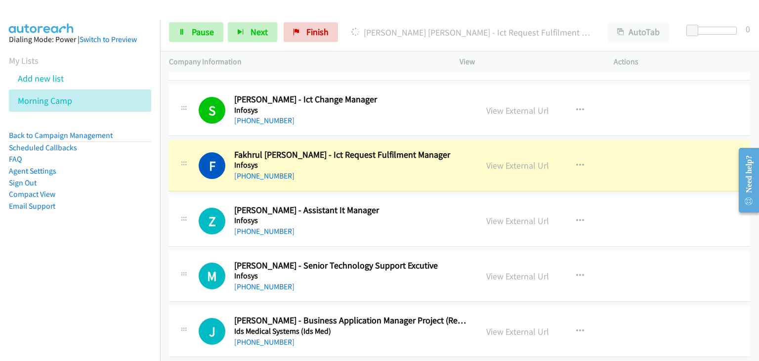
scroll to position [5488, 0]
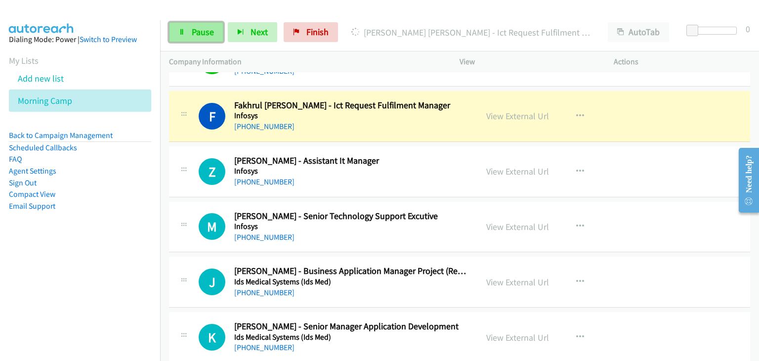
click at [190, 29] on link "Pause" at bounding box center [196, 32] width 54 height 20
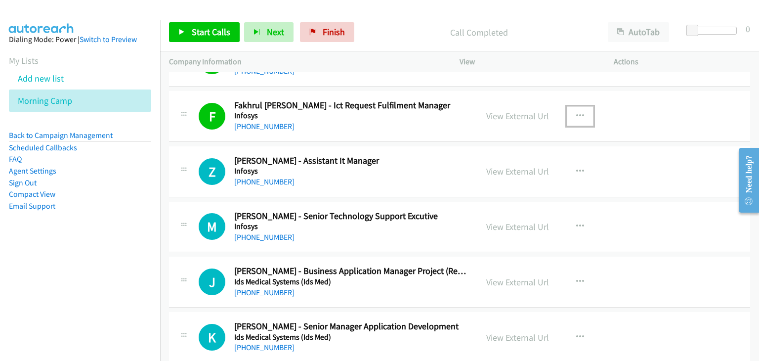
click at [577, 112] on icon "button" at bounding box center [580, 116] width 8 height 8
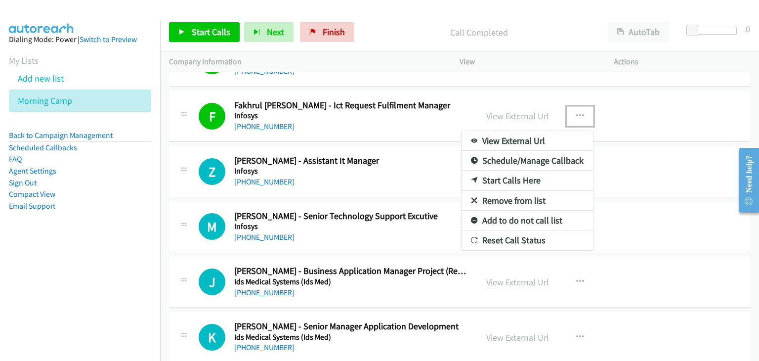
click at [507, 193] on link "Remove from list" at bounding box center [528, 201] width 132 height 20
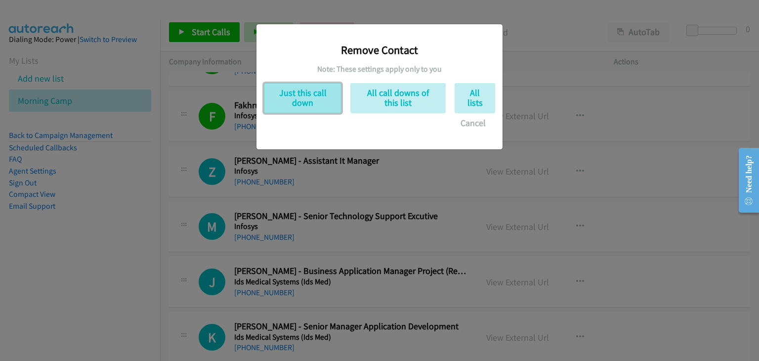
click at [301, 102] on button "Just this call down" at bounding box center [303, 98] width 78 height 30
click at [176, 31] on div "Remove Contact Note: These settings apply only to you Just this call down All c…" at bounding box center [379, 185] width 759 height 352
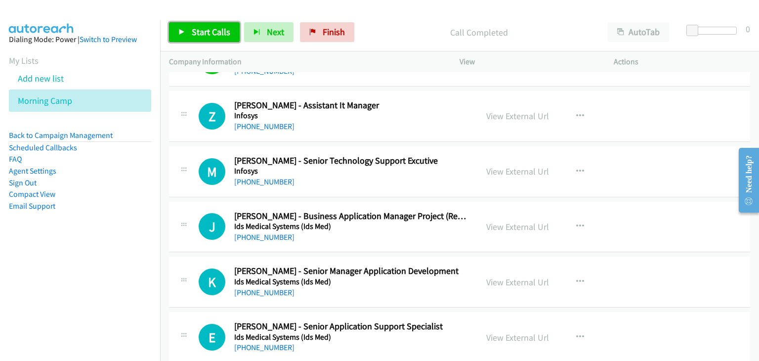
click at [201, 30] on span "Start Calls" at bounding box center [211, 31] width 39 height 11
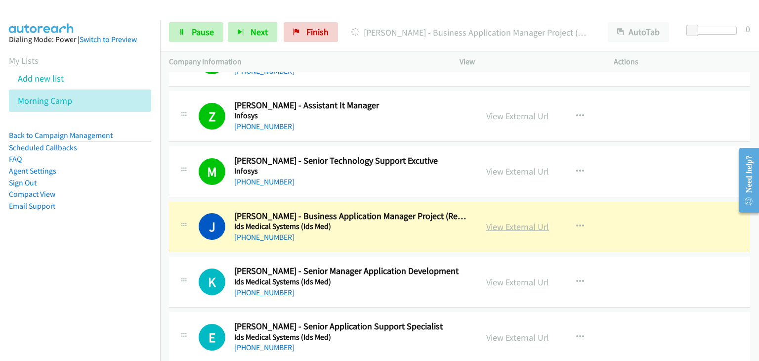
drag, startPoint x: 524, startPoint y: 218, endPoint x: 541, endPoint y: 221, distance: 17.2
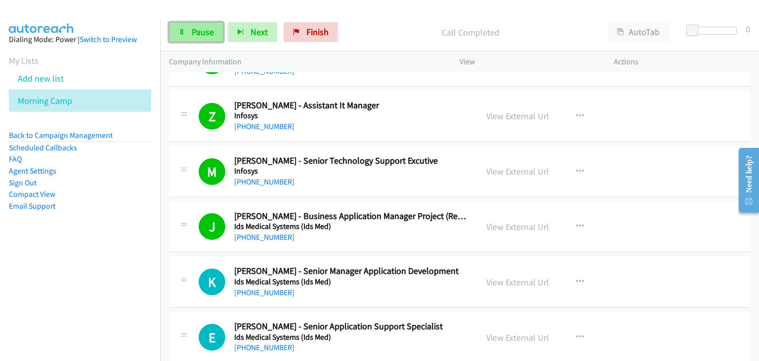
click at [200, 34] on span "Pause" at bounding box center [203, 31] width 22 height 11
